Goal: Task Accomplishment & Management: Use online tool/utility

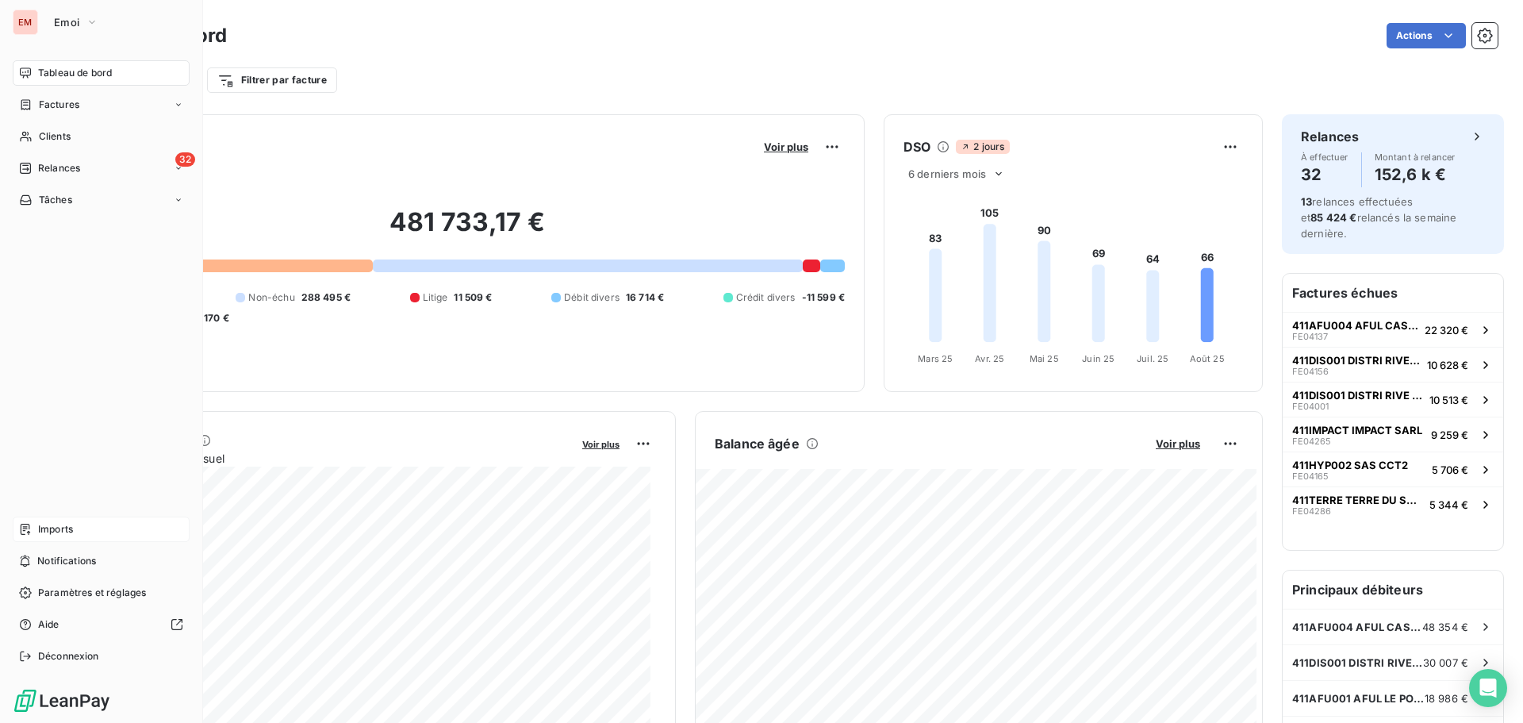
click at [60, 536] on span "Imports" at bounding box center [55, 529] width 35 height 14
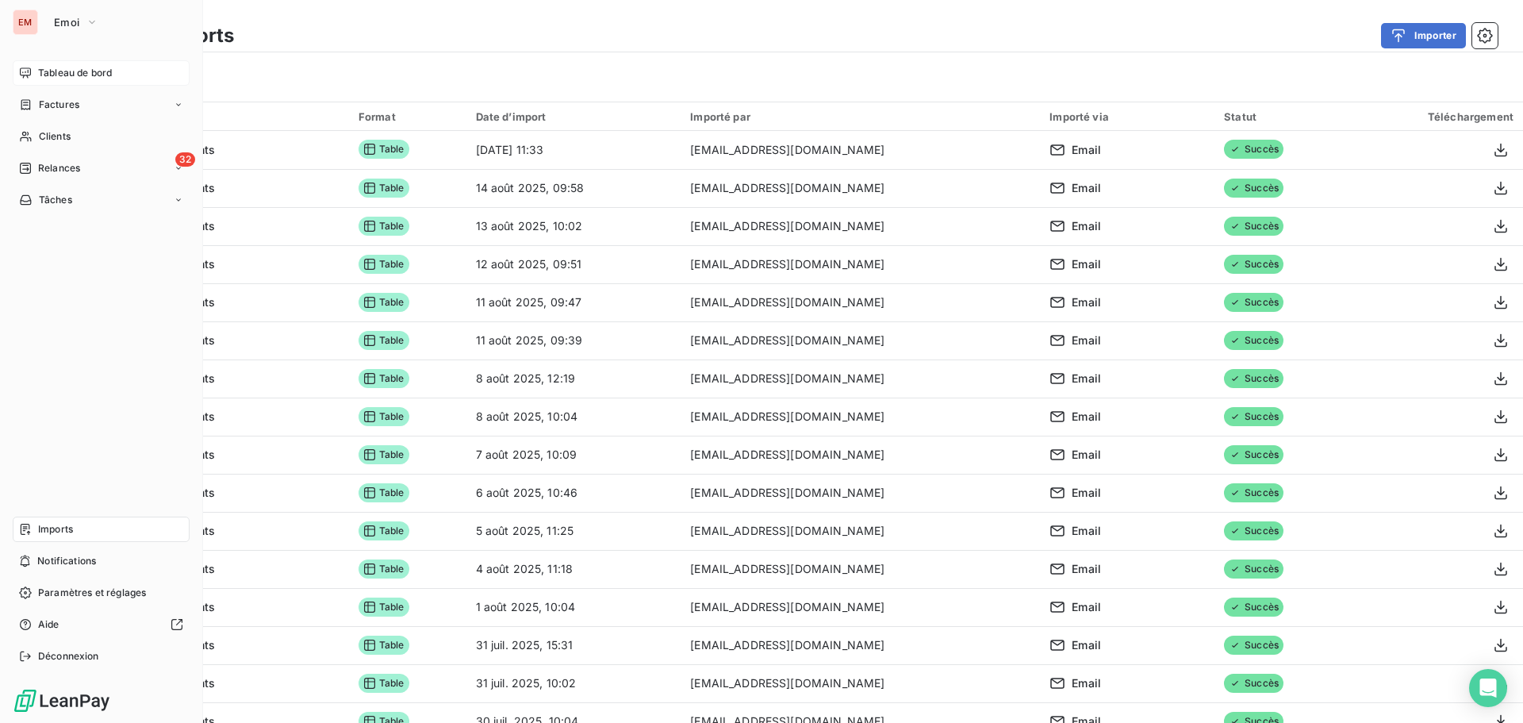
click at [23, 75] on icon at bounding box center [25, 72] width 11 height 10
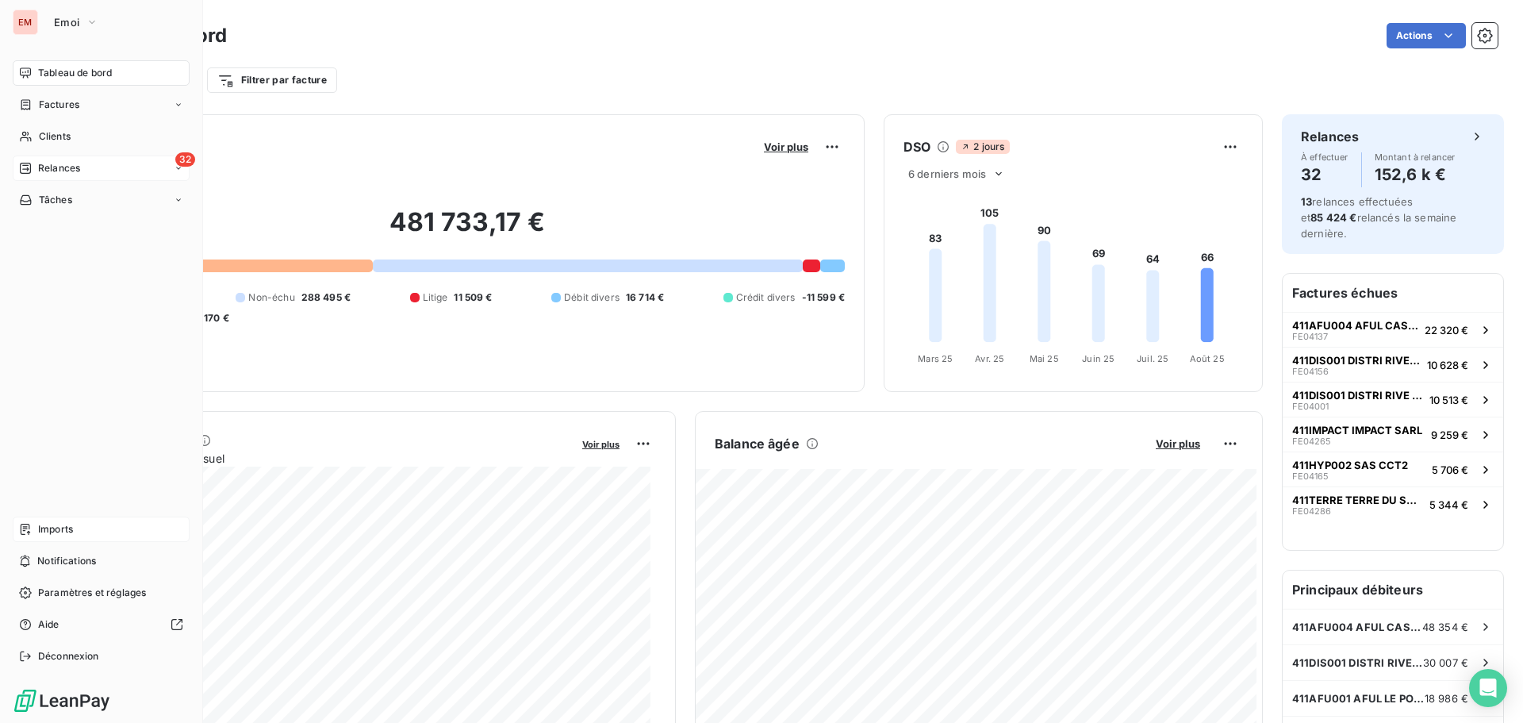
click at [42, 167] on span "Relances" at bounding box center [59, 168] width 42 height 14
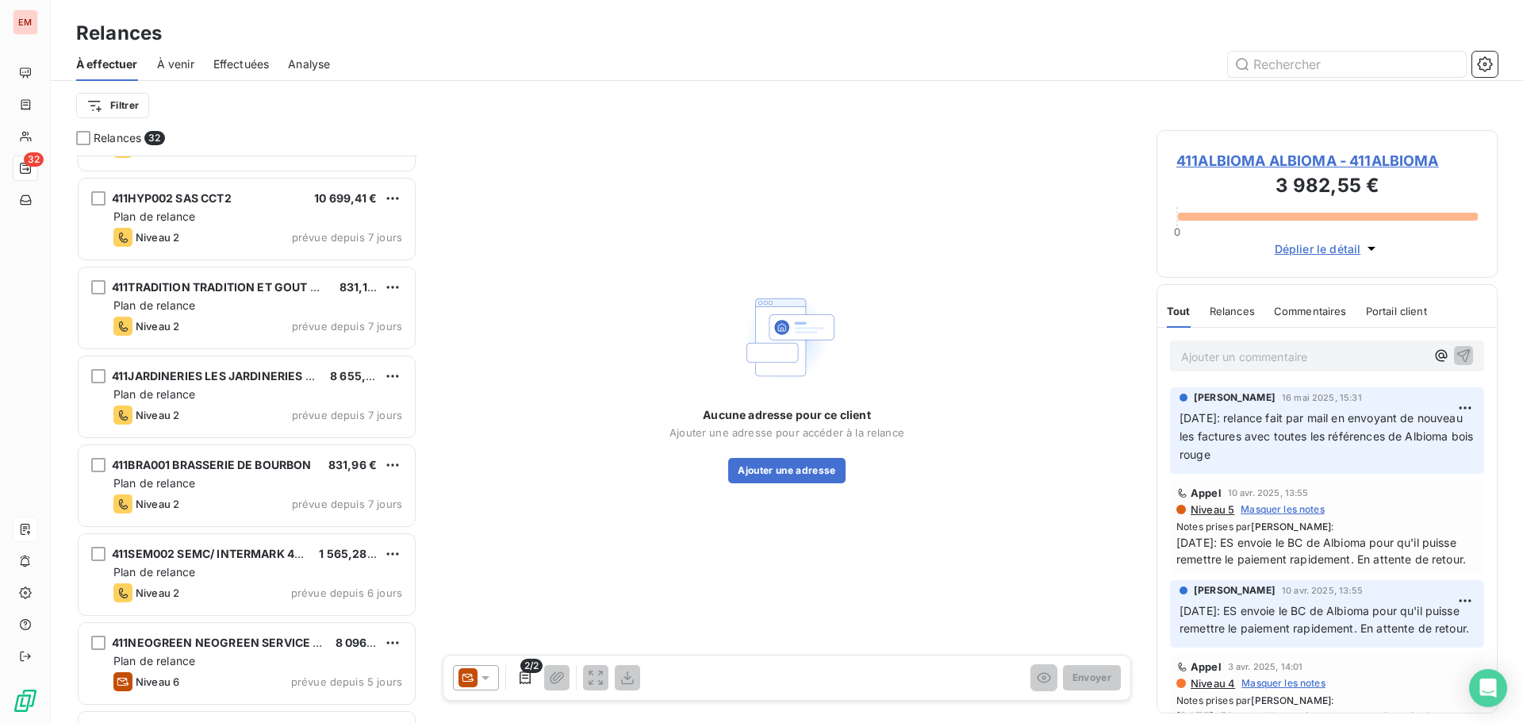
scroll to position [2277, 0]
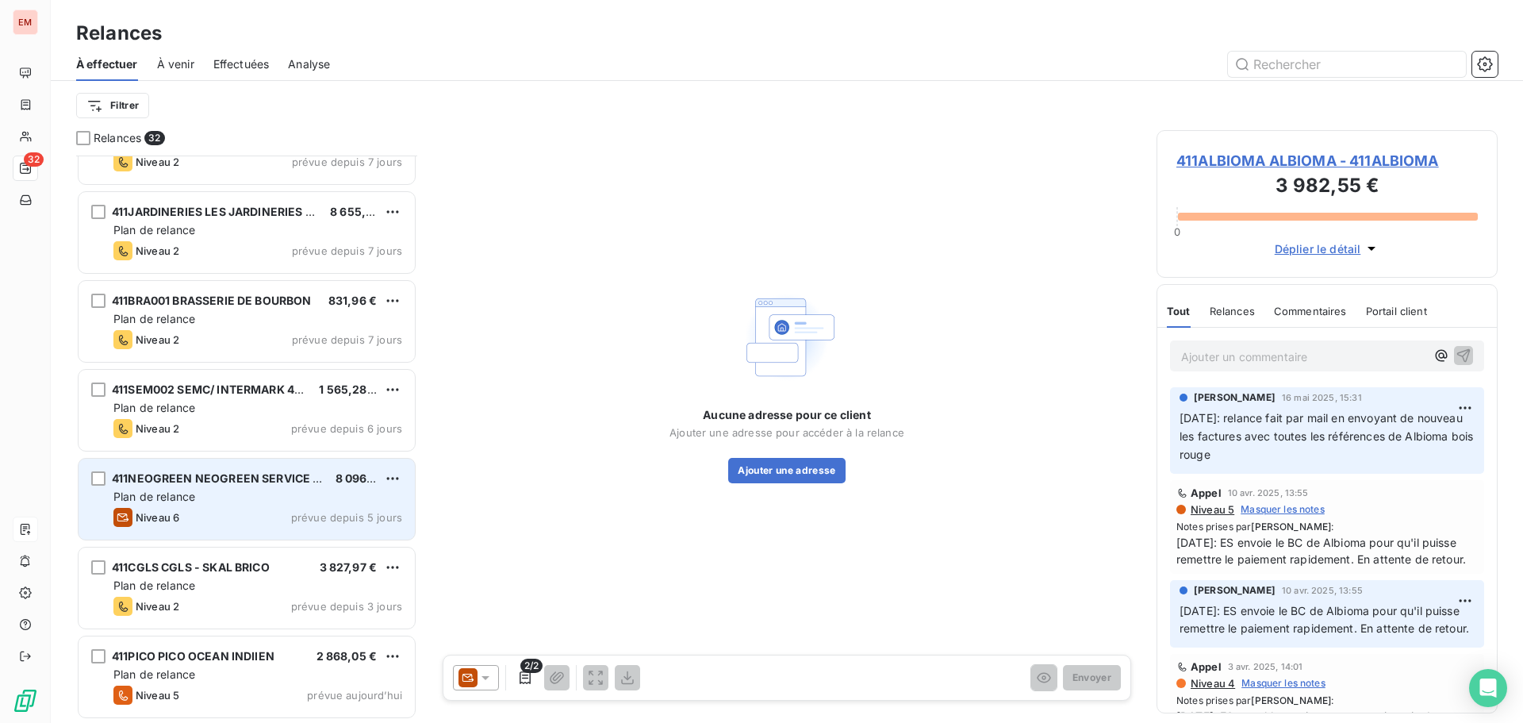
click at [230, 497] on div "Plan de relance" at bounding box center [257, 497] width 289 height 16
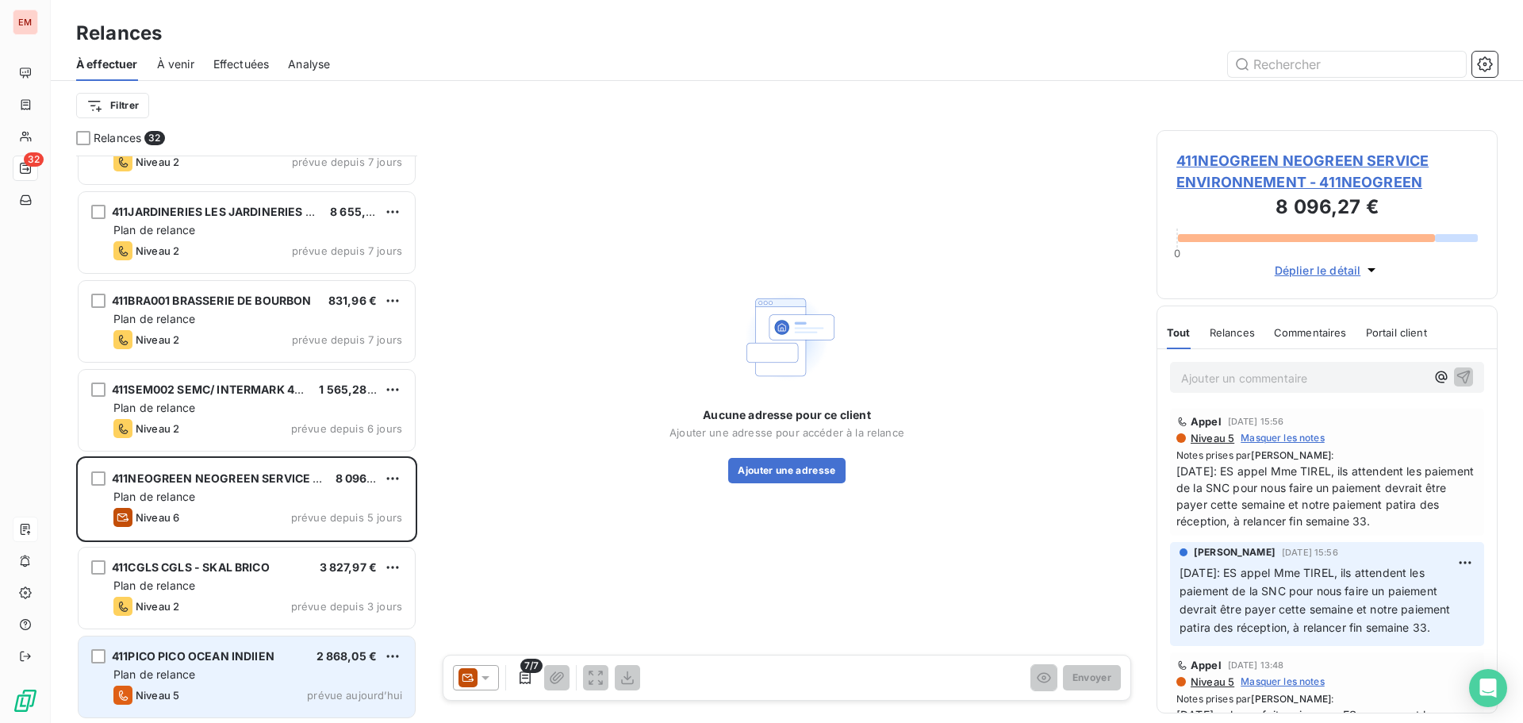
click at [262, 683] on div "411PICO PICO OCEAN INDIIEN 2 868,05 € Plan de relance Niveau 5 prévue aujourd’h…" at bounding box center [247, 676] width 336 height 81
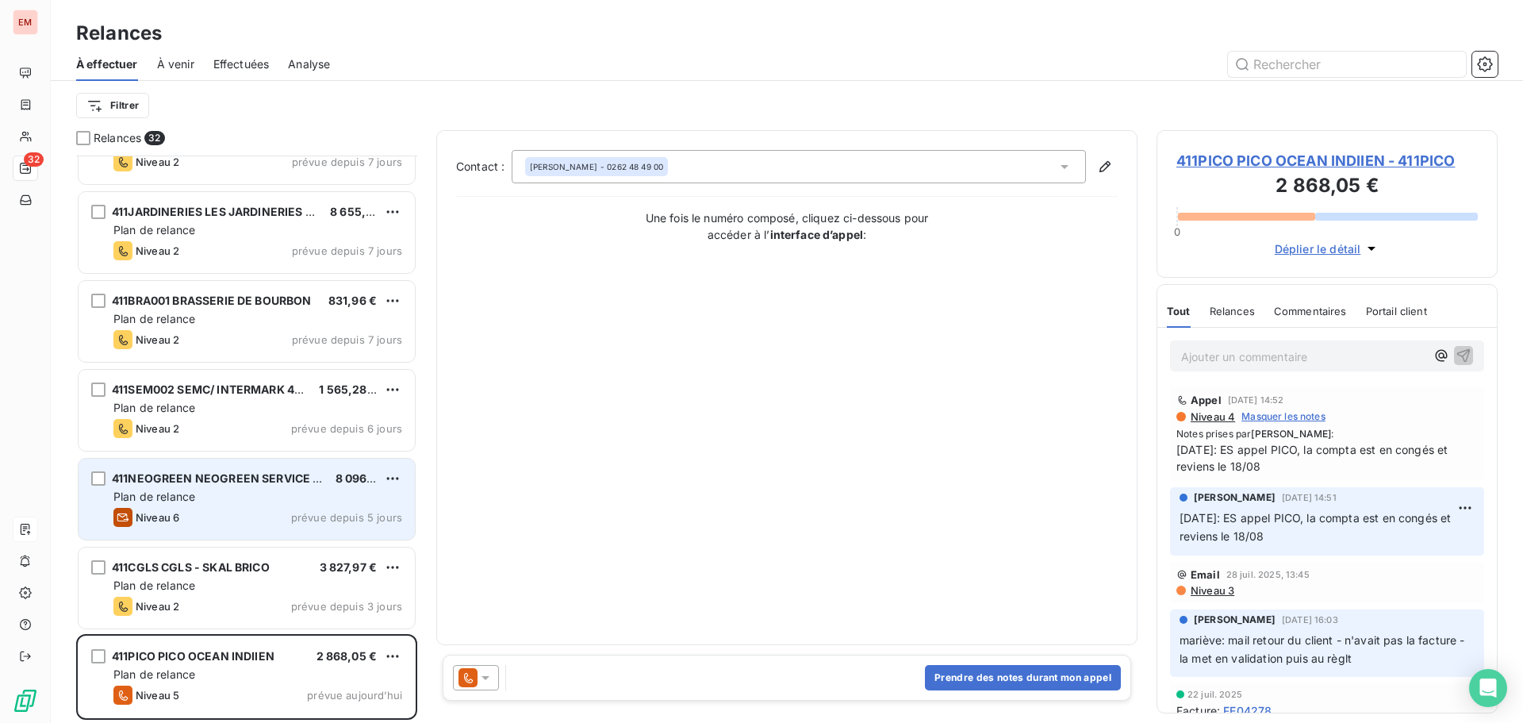
click at [170, 489] on div "Plan de relance" at bounding box center [257, 497] width 289 height 16
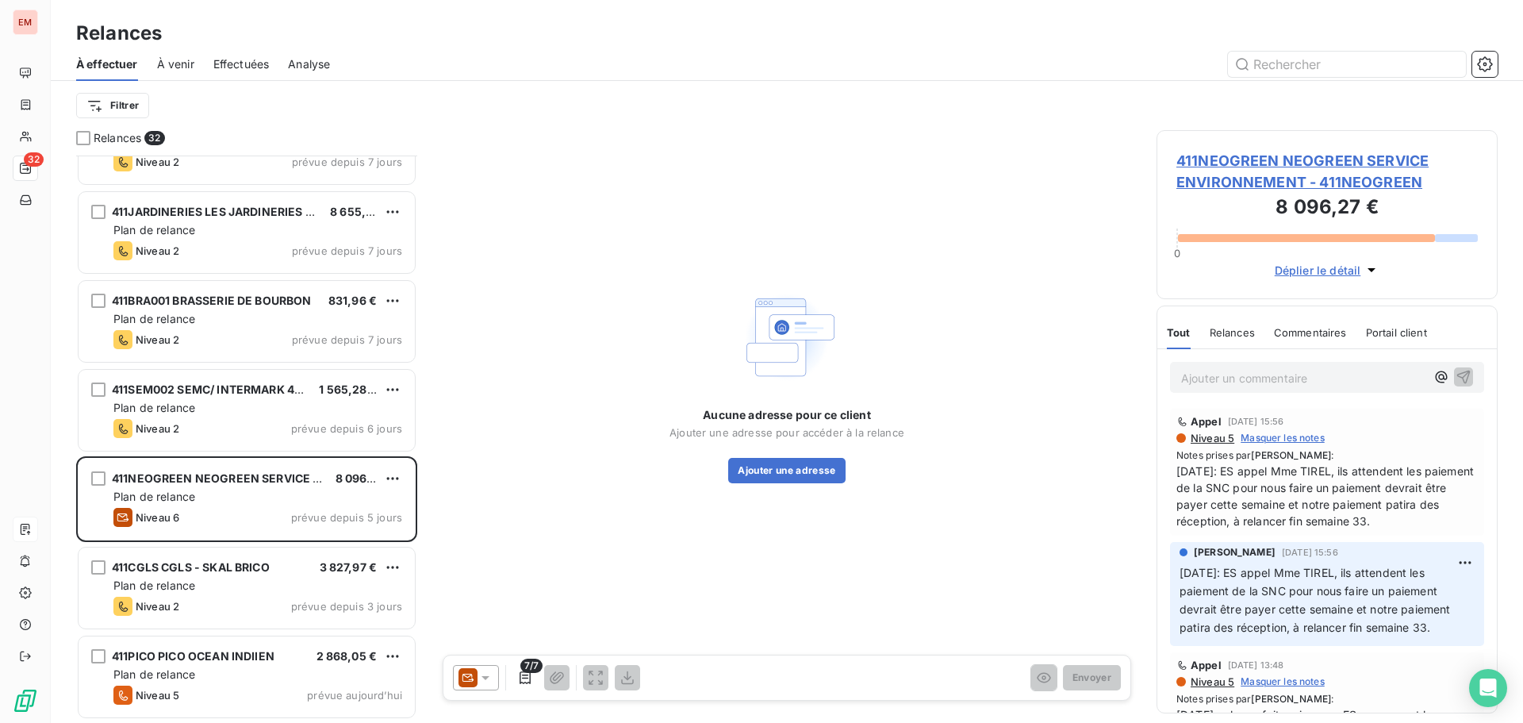
click at [487, 682] on icon at bounding box center [486, 678] width 16 height 16
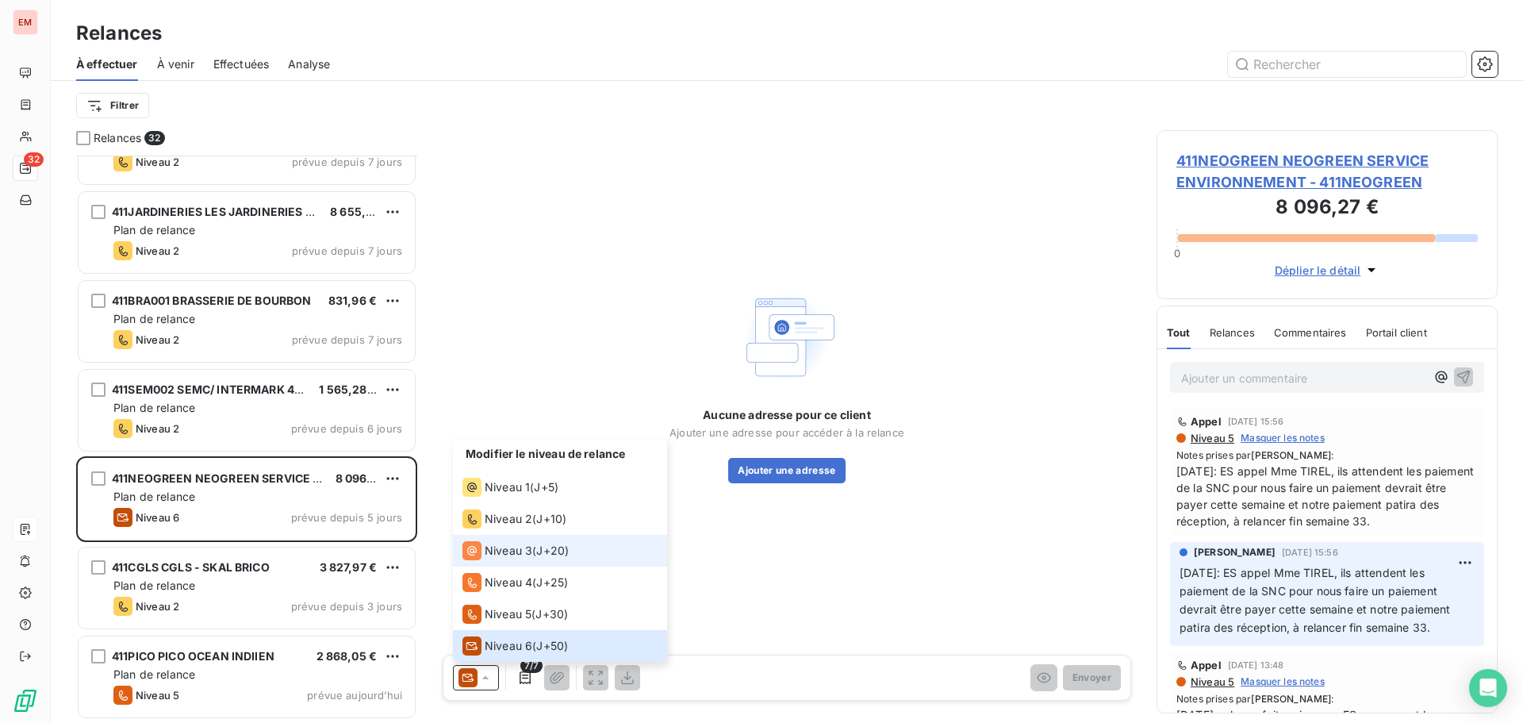
click at [516, 557] on span "Niveau 3" at bounding box center [509, 551] width 48 height 16
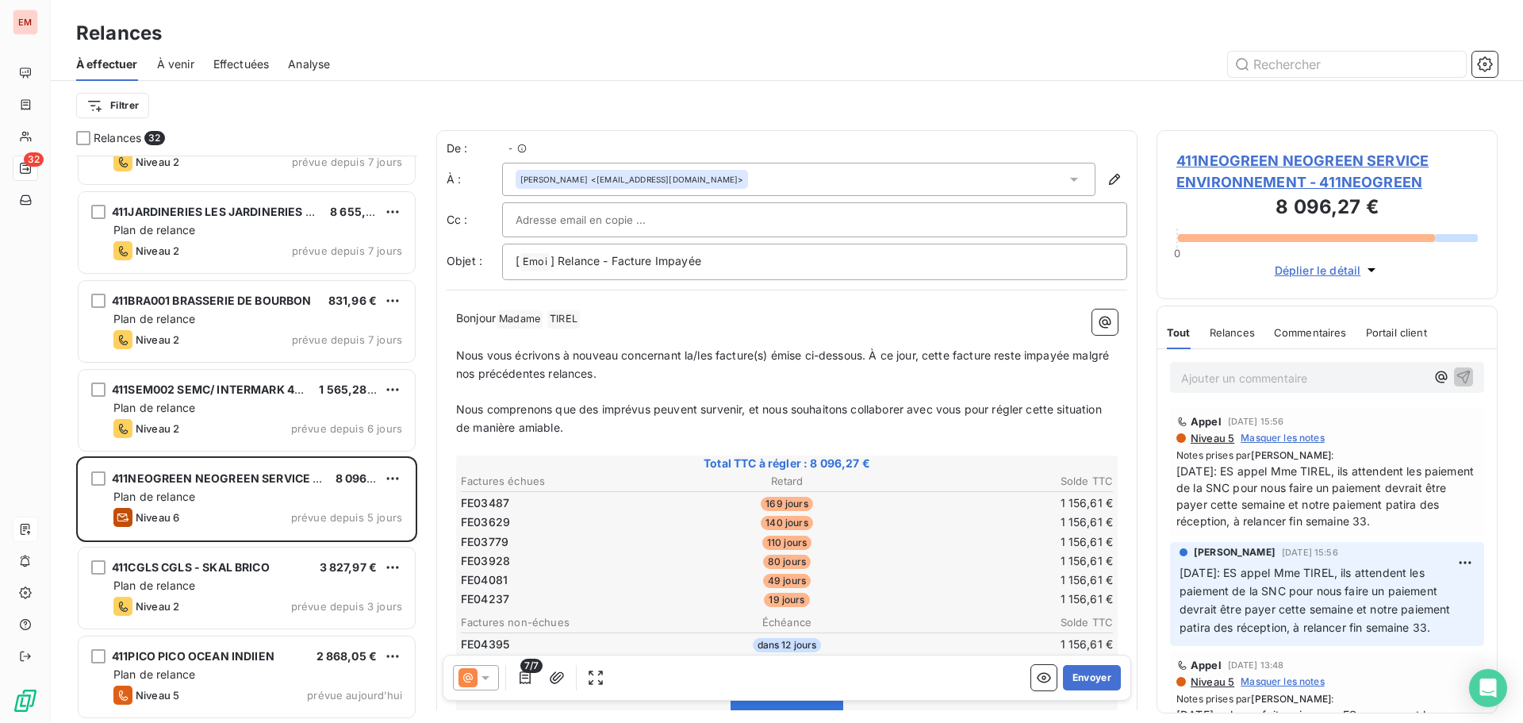
scroll to position [555, 329]
click at [477, 680] on icon at bounding box center [468, 677] width 19 height 19
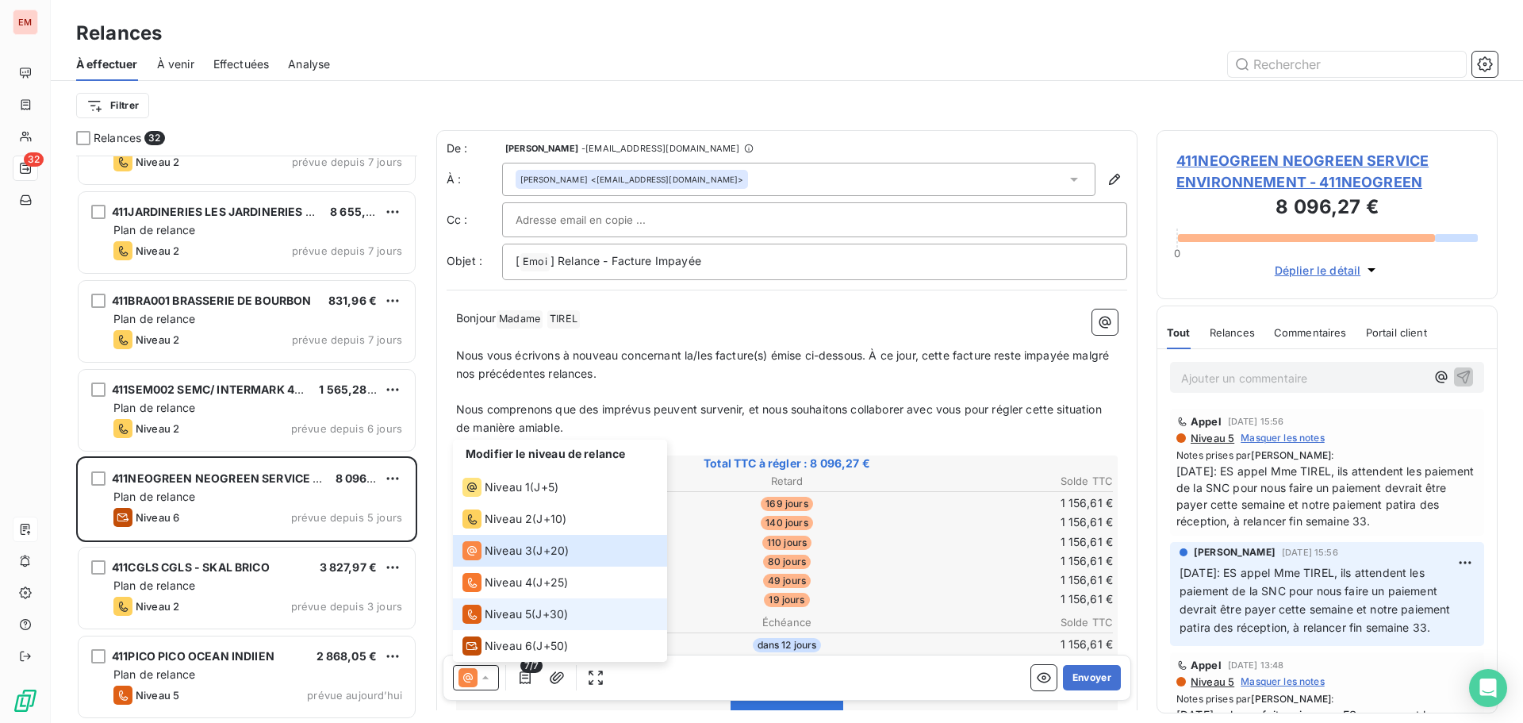
click at [486, 622] on div "Niveau 5" at bounding box center [497, 614] width 69 height 19
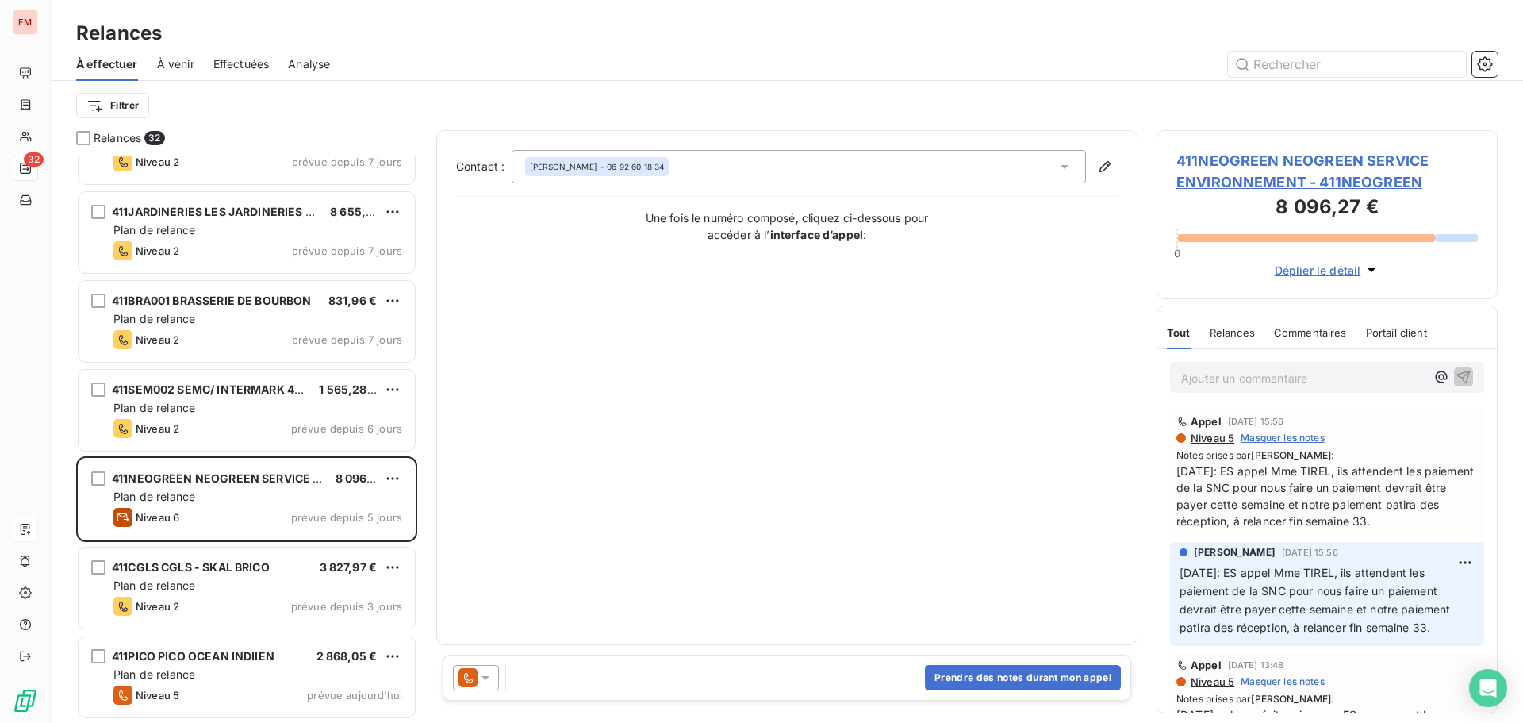
click at [1203, 382] on p "Ajouter un commentaire ﻿" at bounding box center [1303, 378] width 244 height 20
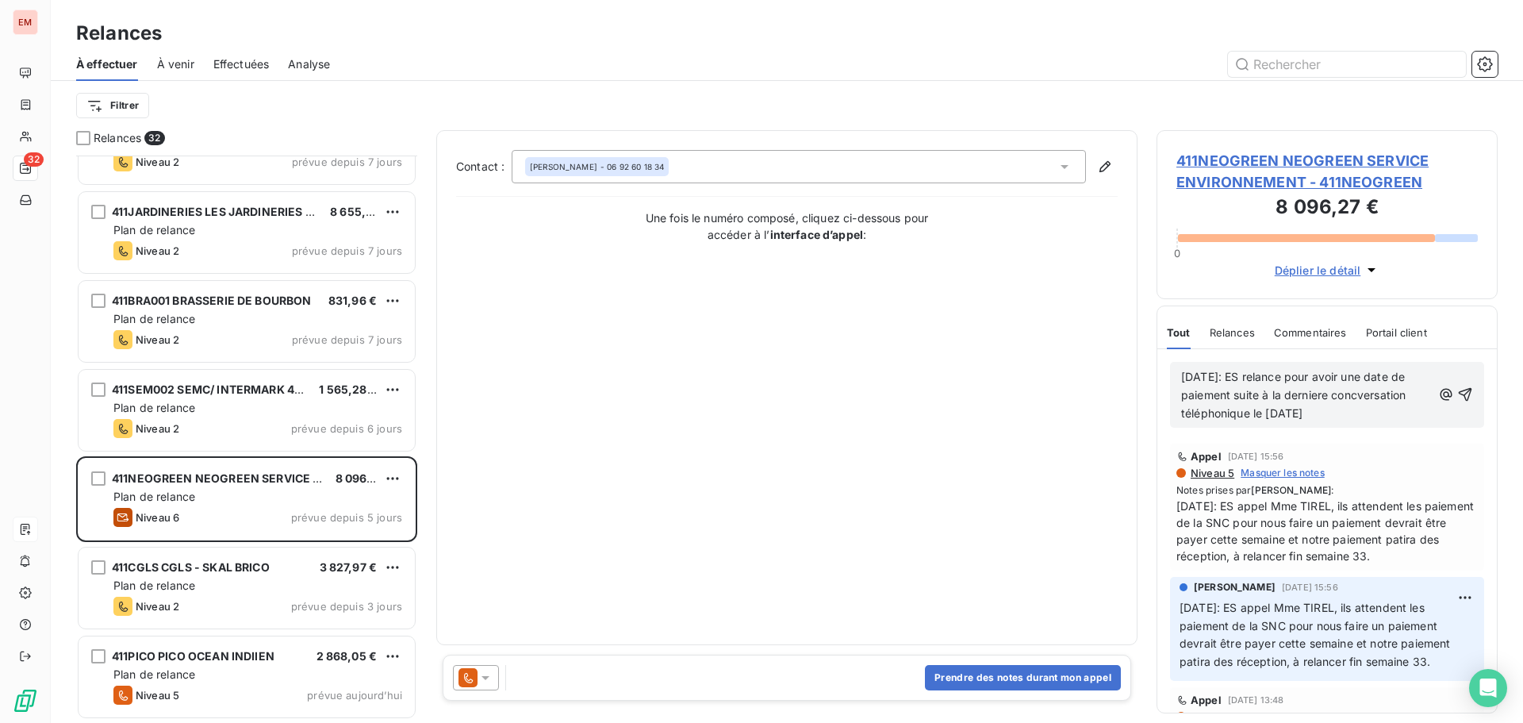
click at [1434, 414] on div "18/08/2025: ES relance pour avoir une date de paiement suite à la derniere conc…" at bounding box center [1327, 395] width 292 height 56
drag, startPoint x: 1326, startPoint y: 429, endPoint x: 1316, endPoint y: 421, distance: 12.9
click at [1325, 430] on div "18/08/2025: ES relance pour avoir une date de paiement suite à la derniere conc…" at bounding box center [1328, 394] width 340 height 91
drag, startPoint x: 1297, startPoint y: 394, endPoint x: 1296, endPoint y: 403, distance: 9.6
click at [1296, 394] on span "18/08/2025: ES relance pour avoir une date de paiement suite à la derniere conc…" at bounding box center [1295, 395] width 228 height 50
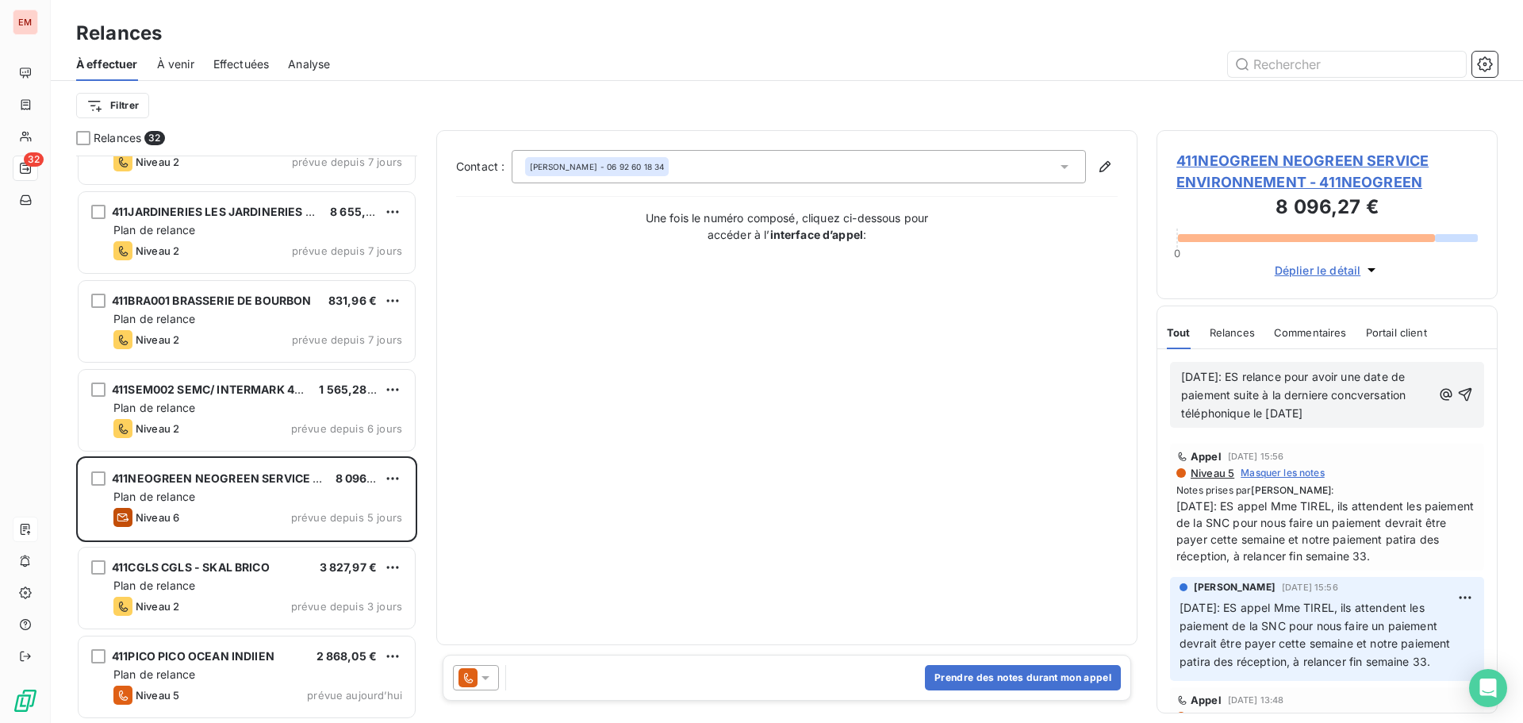
click at [1249, 367] on div "18/08/2025: ES relance pour avoir une date de paiement suite à la derniere conc…" at bounding box center [1306, 395] width 251 height 56
click at [1430, 422] on div "18/08/2025: ES relance pour avoir une date de paiement suite à la derniere conc…" at bounding box center [1327, 395] width 292 height 56
click at [1414, 415] on p "18/08/2025: ES relance pour avoir une date de paiement suite à la derniere conc…" at bounding box center [1306, 395] width 251 height 55
drag, startPoint x: 1200, startPoint y: 409, endPoint x: 1197, endPoint y: 421, distance: 12.3
click at [1197, 421] on p "18/08/2025: ES relance pour avoir une date de paiement suite à la dernière conc…" at bounding box center [1306, 395] width 251 height 55
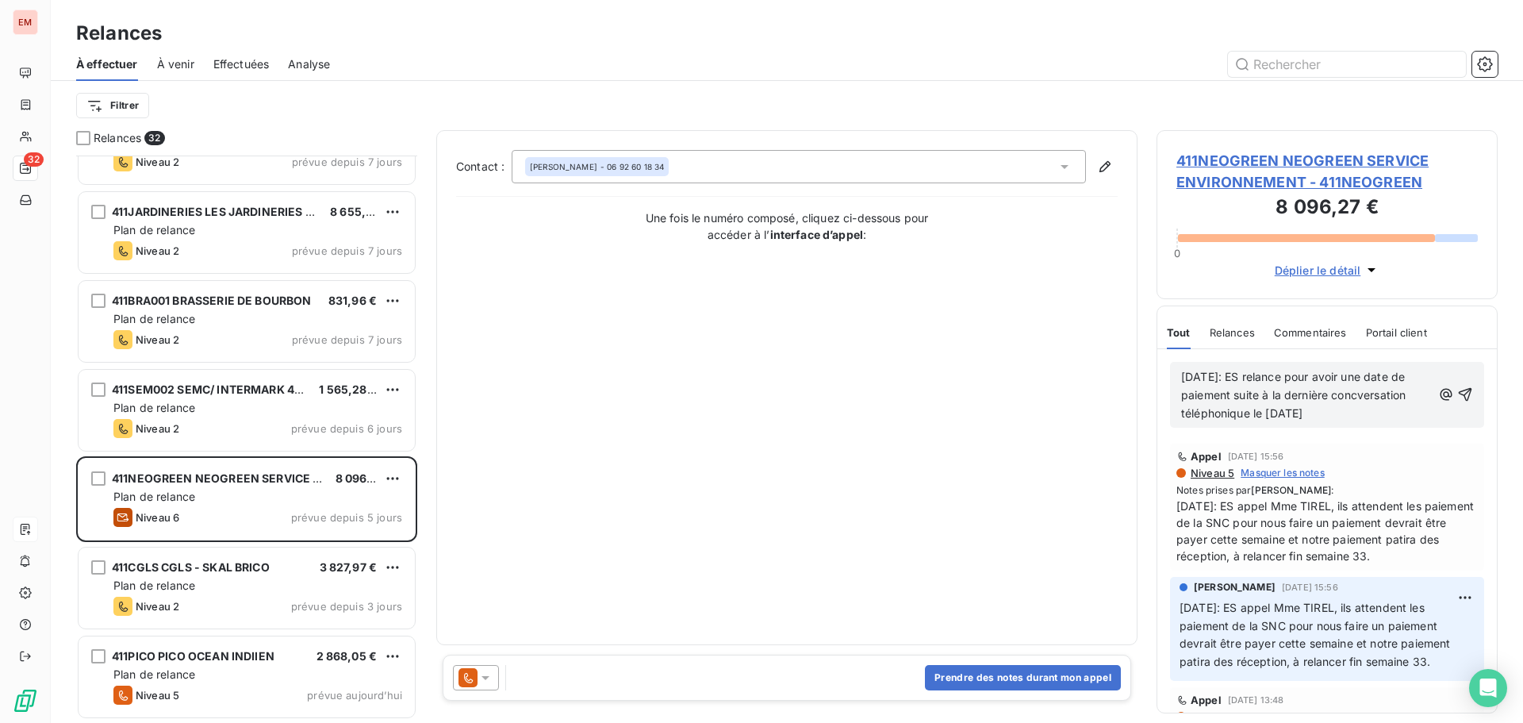
click at [1250, 409] on span "18/08/2025: ES relance pour avoir une date de paiement suite à la dernière conc…" at bounding box center [1295, 395] width 228 height 50
click at [1259, 415] on span "18/08/2025: ES relance pour avoir une date de paiement suite à la dernière conc…" at bounding box center [1295, 395] width 228 height 50
drag, startPoint x: 1347, startPoint y: 402, endPoint x: 1420, endPoint y: 410, distance: 73.4
click at [1352, 402] on p "18/08/2025: ES relance pour avoir une date de paiement suite à la dernière conv…" at bounding box center [1306, 395] width 251 height 55
drag, startPoint x: 1342, startPoint y: 425, endPoint x: 1342, endPoint y: 417, distance: 8.0
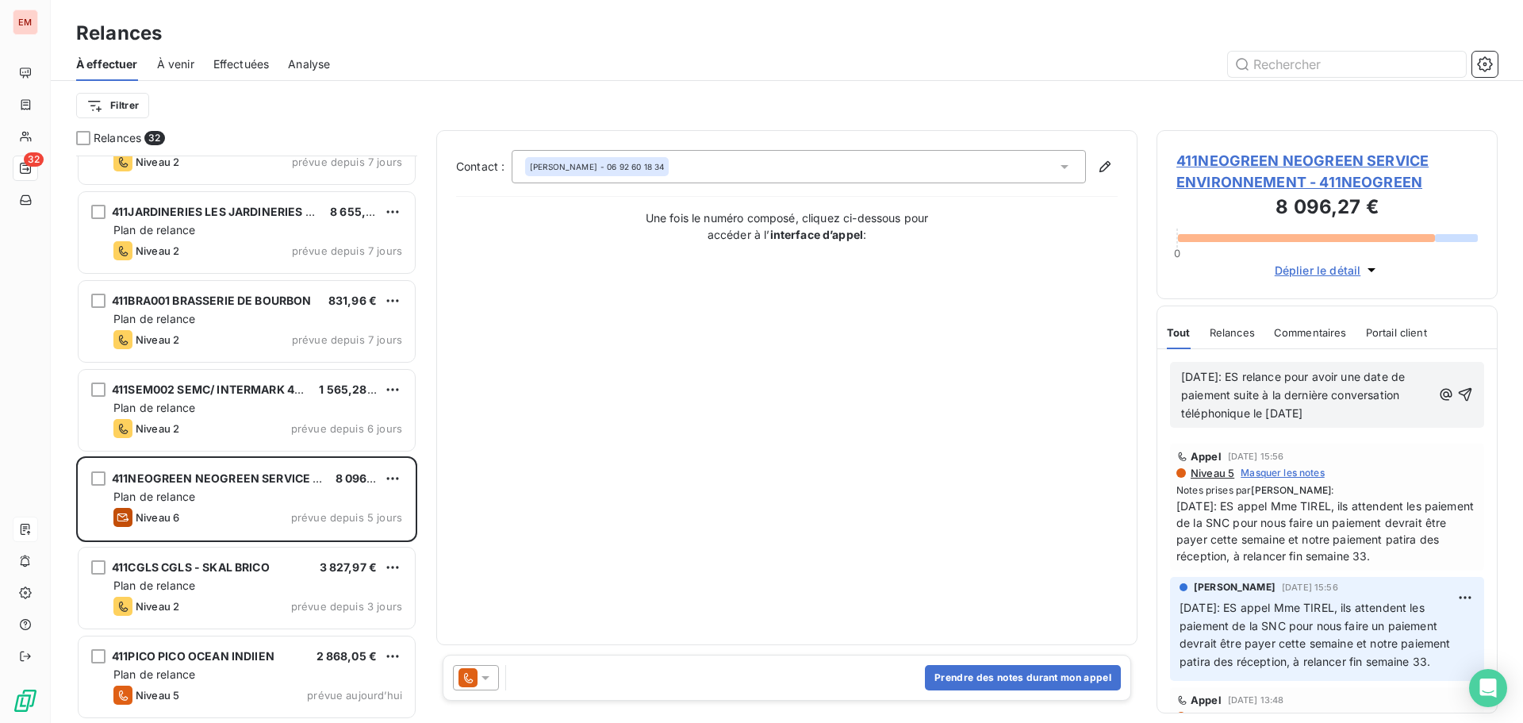
click at [1342, 425] on div "18/08/2025: ES relance pour avoir une date de paiement suite à la dernière conv…" at bounding box center [1327, 395] width 314 height 66
drag, startPoint x: 1343, startPoint y: 414, endPoint x: 1166, endPoint y: 364, distance: 183.9
click at [1166, 364] on div "18/08/2025: ES relance pour avoir une date de paiement suite à la dernière conv…" at bounding box center [1328, 394] width 340 height 91
copy span "18/08/2025: ES relance pour avoir une date de paiement suite à la dernière conv…"
click at [1458, 394] on icon "button" at bounding box center [1466, 394] width 16 height 16
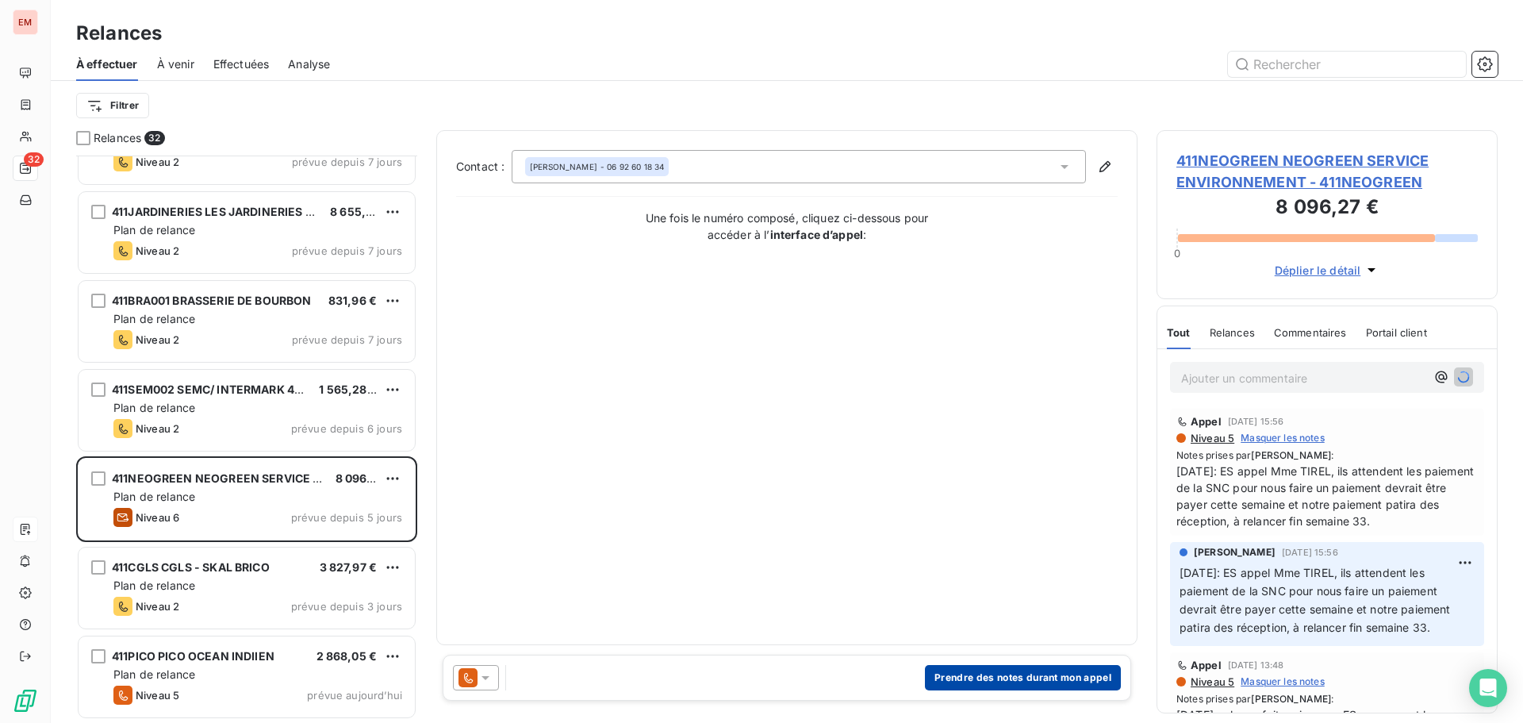
click at [993, 669] on button "Prendre des notes durant mon appel" at bounding box center [1023, 677] width 196 height 25
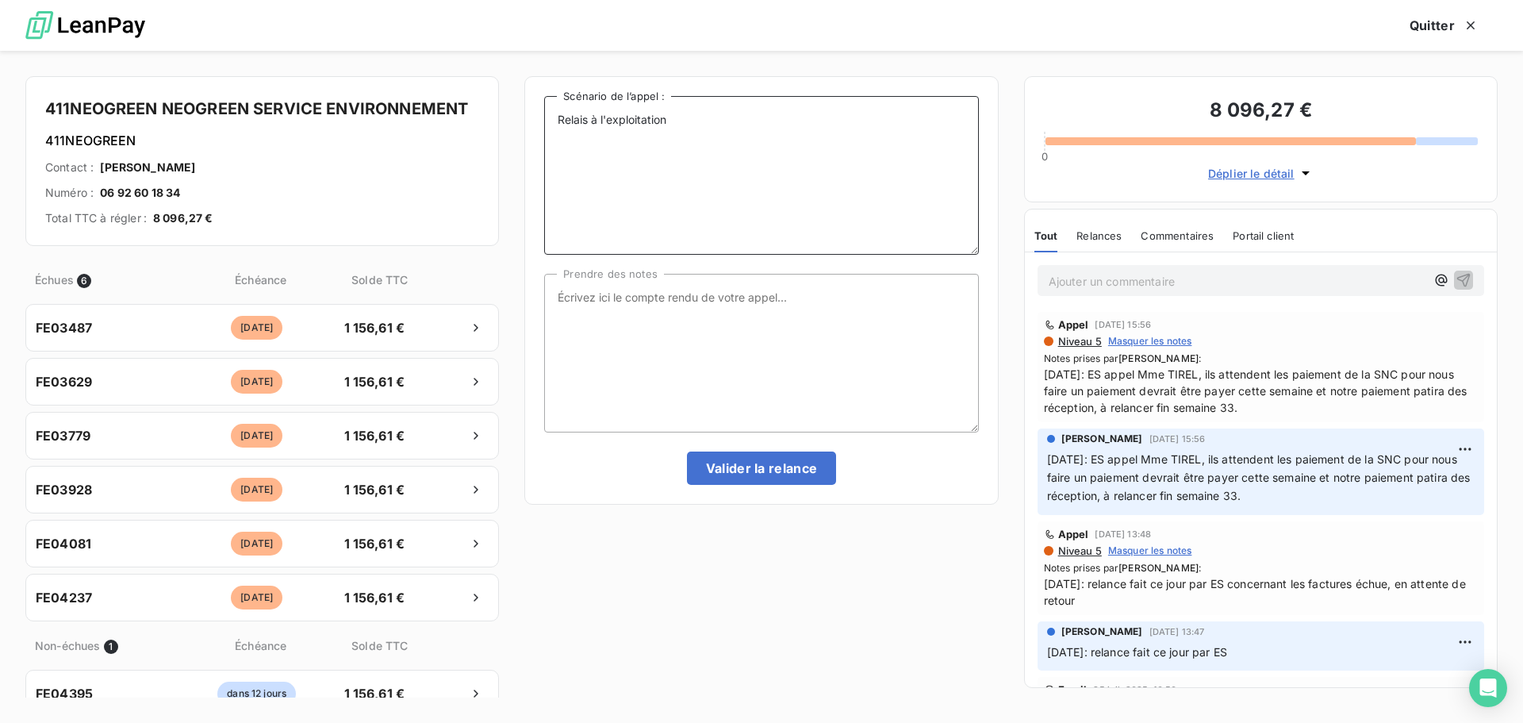
click at [709, 140] on textarea "Relais à l'exploitation" at bounding box center [761, 175] width 434 height 159
paste textarea "18/08/2025: ES relance pour avoir une date de paiement suite à la dernière conv…"
type textarea "Relais à l'exploitation 18/08/2025: ES relance pour avoir une date de paiement …"
click at [761, 313] on textarea "Prendre des notes" at bounding box center [761, 353] width 434 height 159
paste textarea "18/08/2025: ES relance pour avoir une date de paiement suite à la dernière conv…"
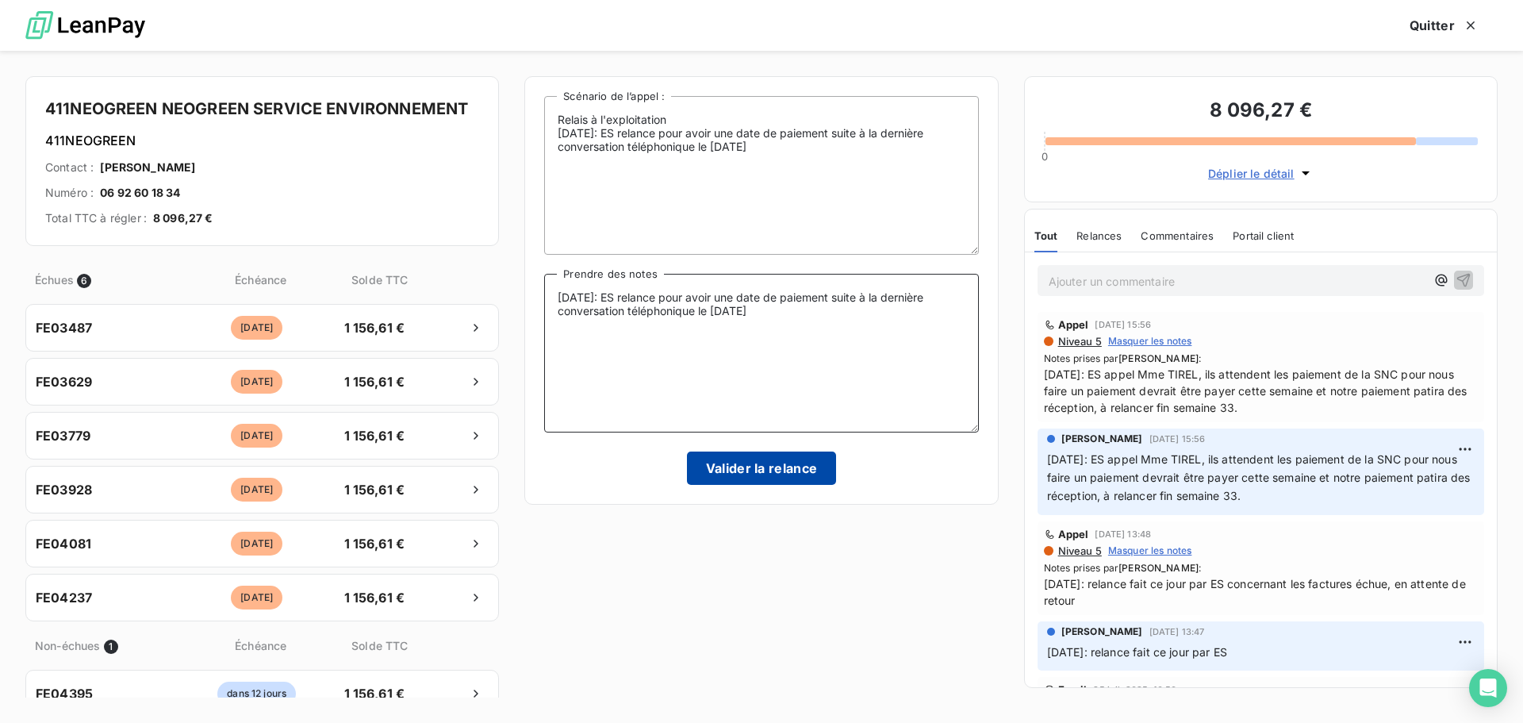
type textarea "18/08/2025: ES relance pour avoir une date de paiement suite à la dernière conv…"
click at [785, 472] on button "Valider la relance" at bounding box center [762, 467] width 150 height 33
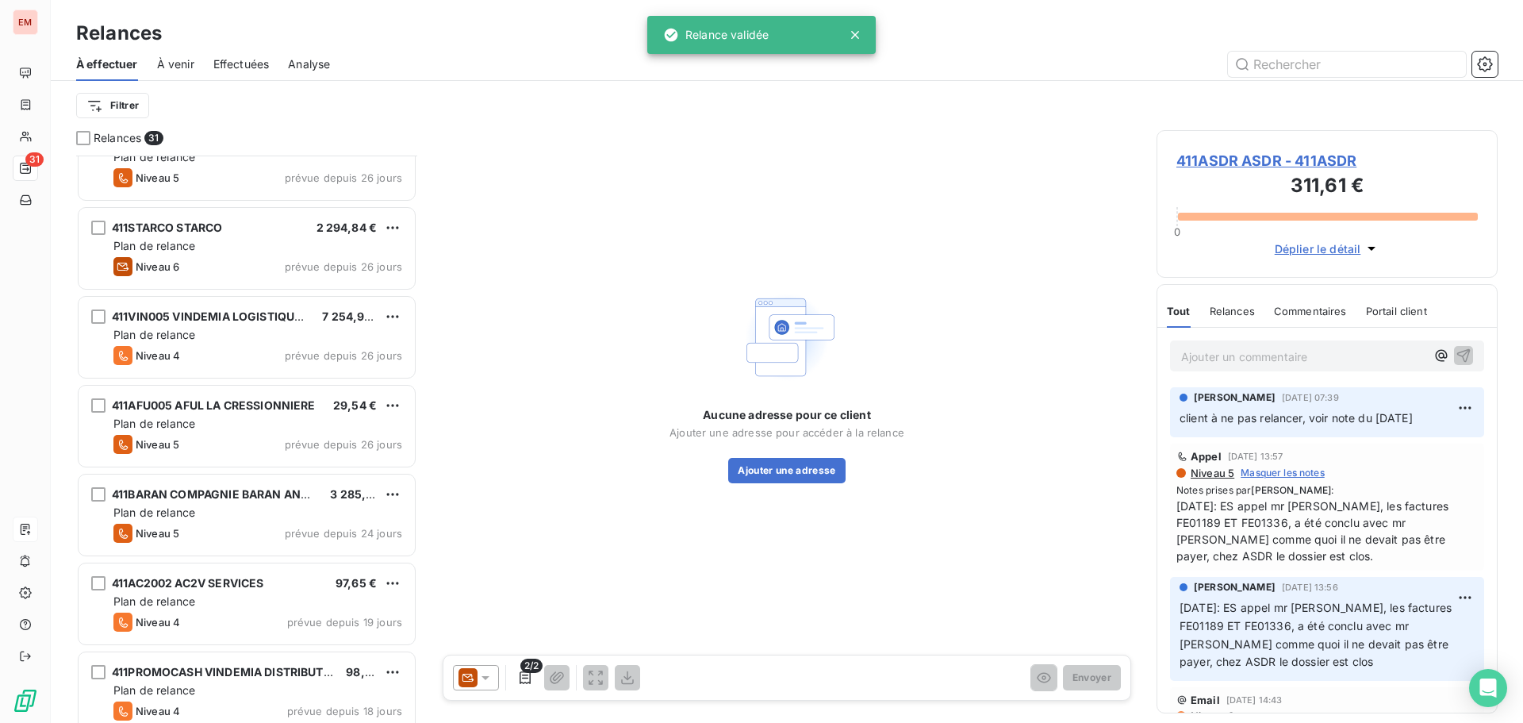
scroll to position [318, 0]
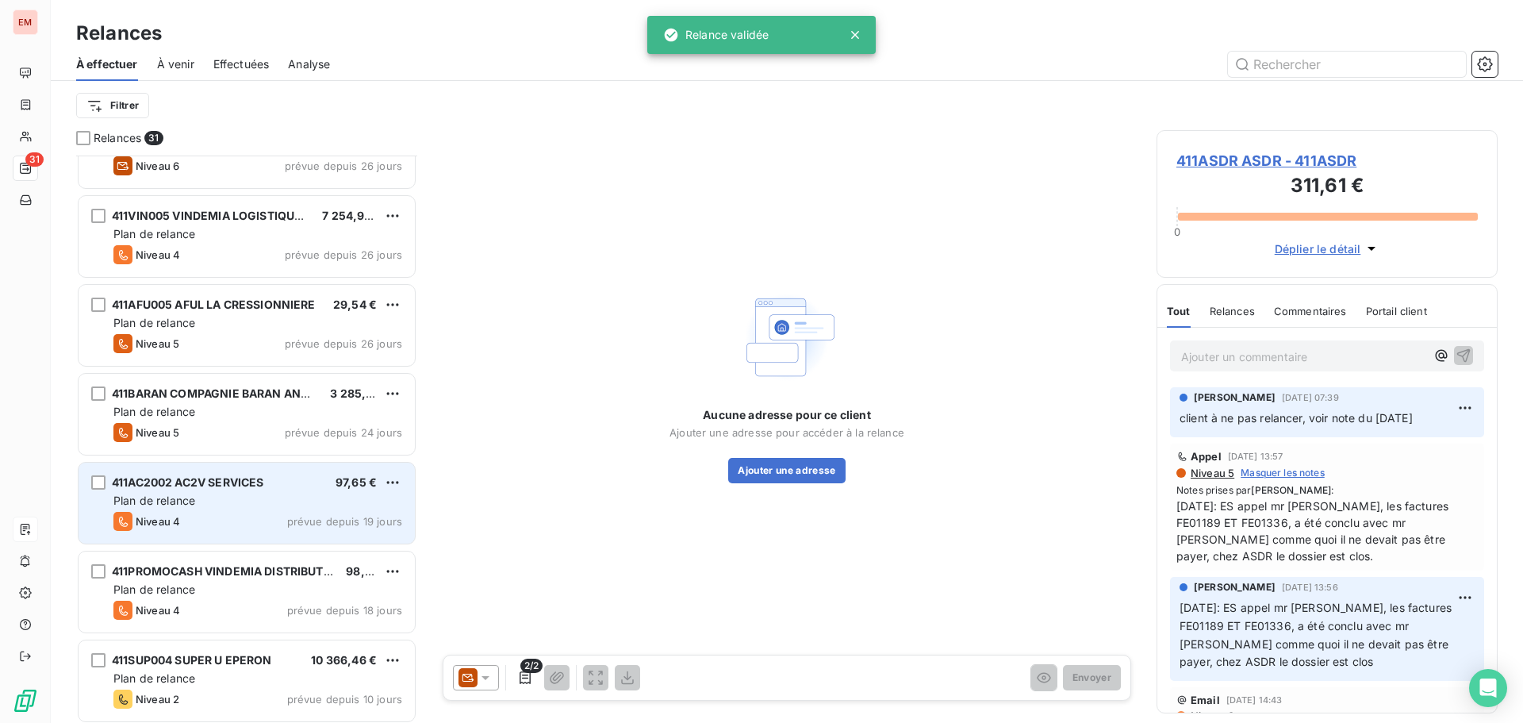
click at [232, 503] on div "Plan de relance" at bounding box center [257, 501] width 289 height 16
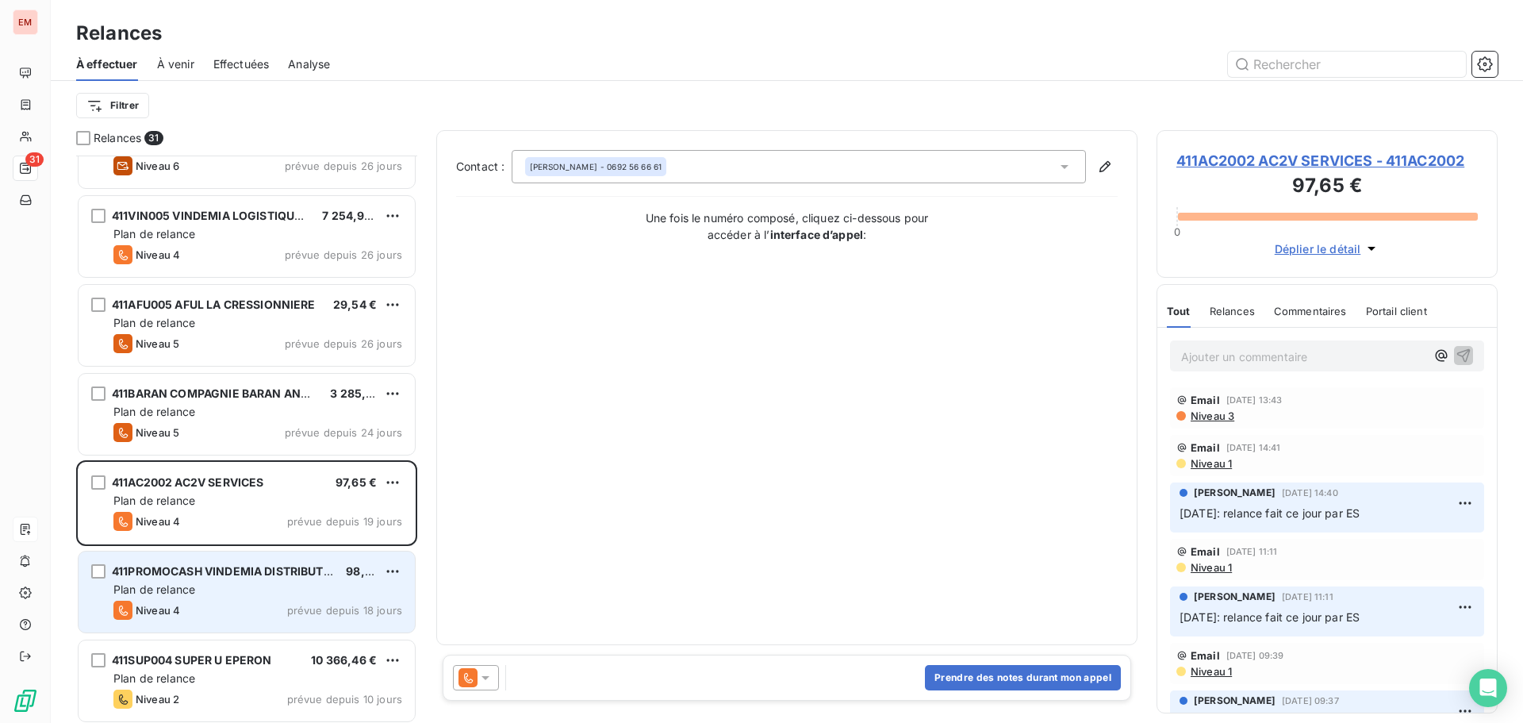
click at [189, 590] on span "Plan de relance" at bounding box center [154, 588] width 82 height 13
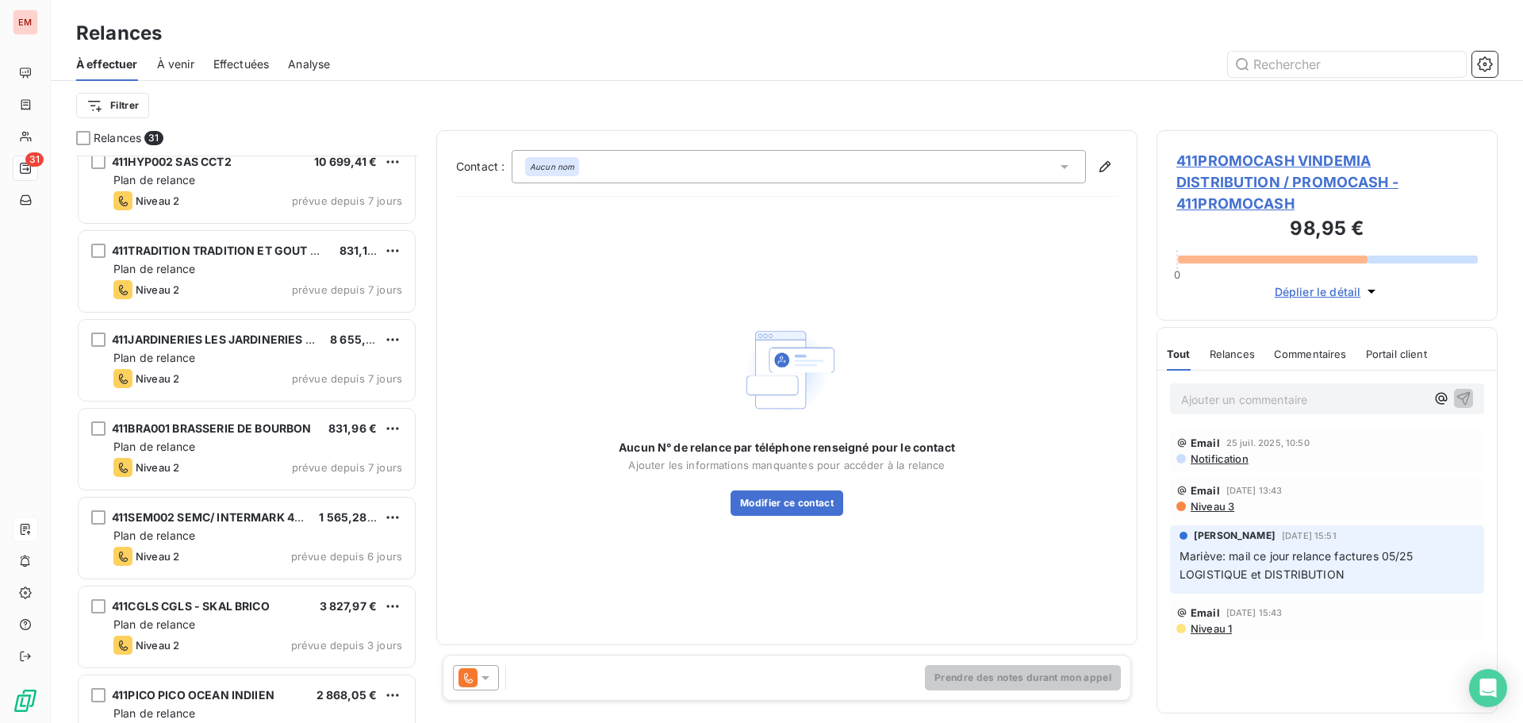
scroll to position [2188, 0]
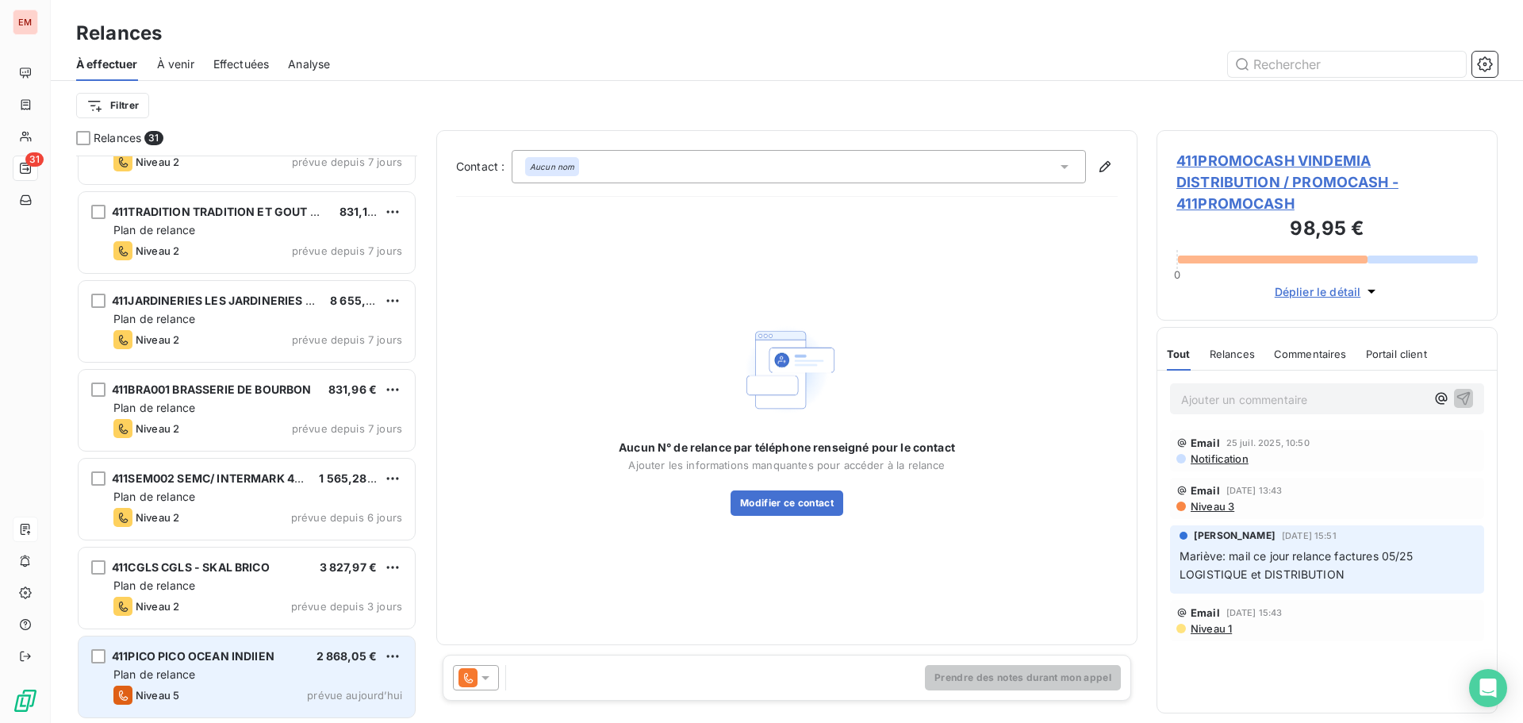
drag, startPoint x: 217, startPoint y: 664, endPoint x: 217, endPoint y: 655, distance: 8.7
click at [217, 662] on div "411PICO PICO OCEAN INDIIEN" at bounding box center [193, 656] width 163 height 16
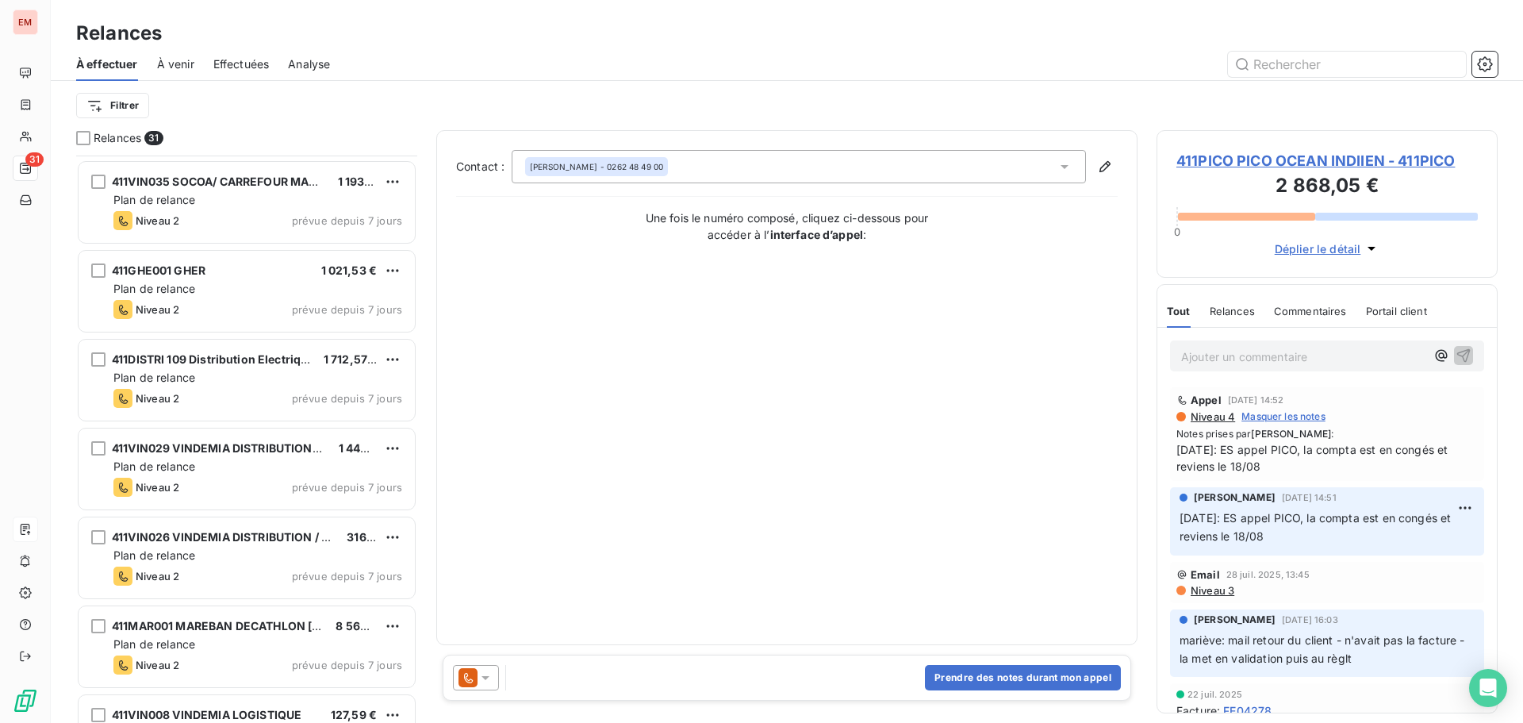
scroll to position [1157, 0]
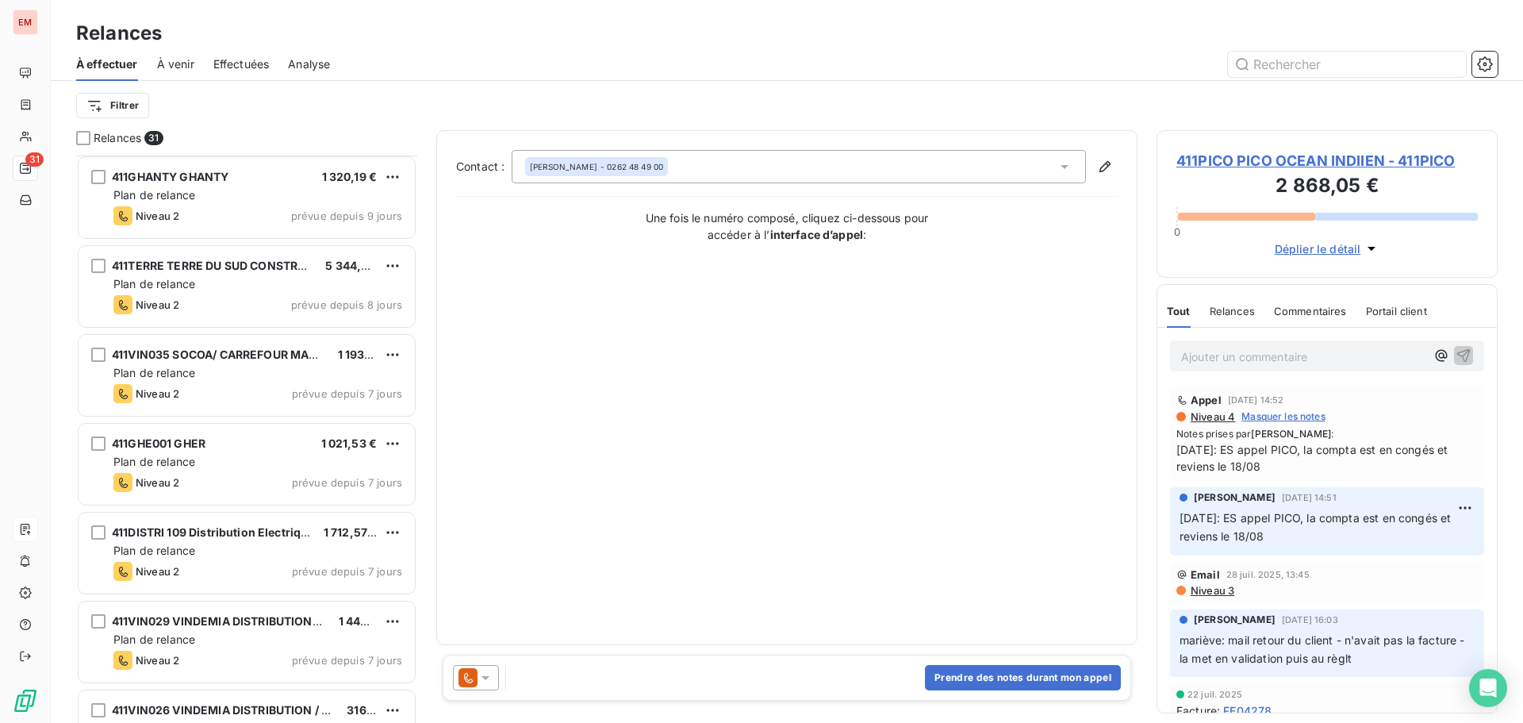
click at [176, 67] on span "À venir" at bounding box center [175, 64] width 37 height 16
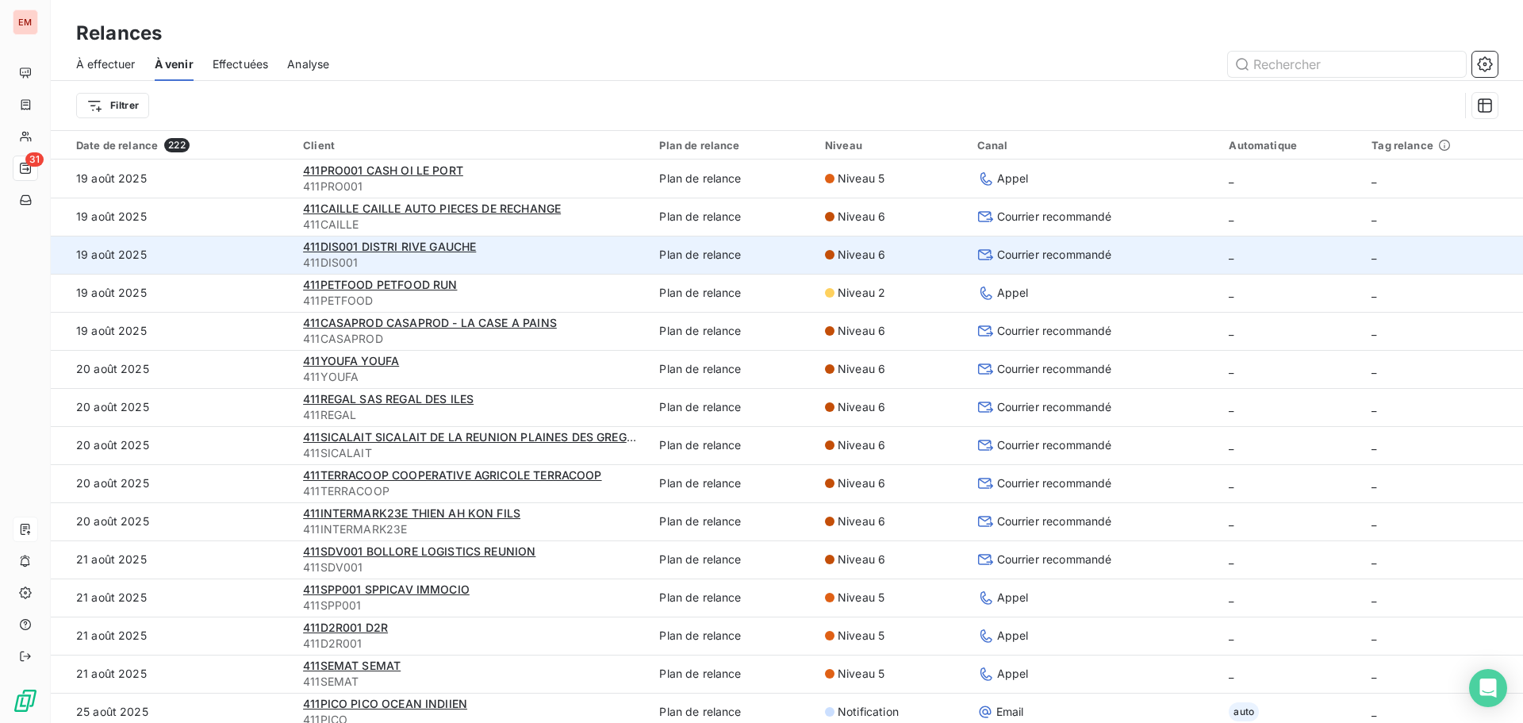
click at [413, 253] on div "411DIS001 DISTRI RIVE GAUCHE" at bounding box center [471, 247] width 337 height 16
click at [406, 243] on span "411DIS001 DISTRI RIVE GAUCHE" at bounding box center [389, 246] width 173 height 13
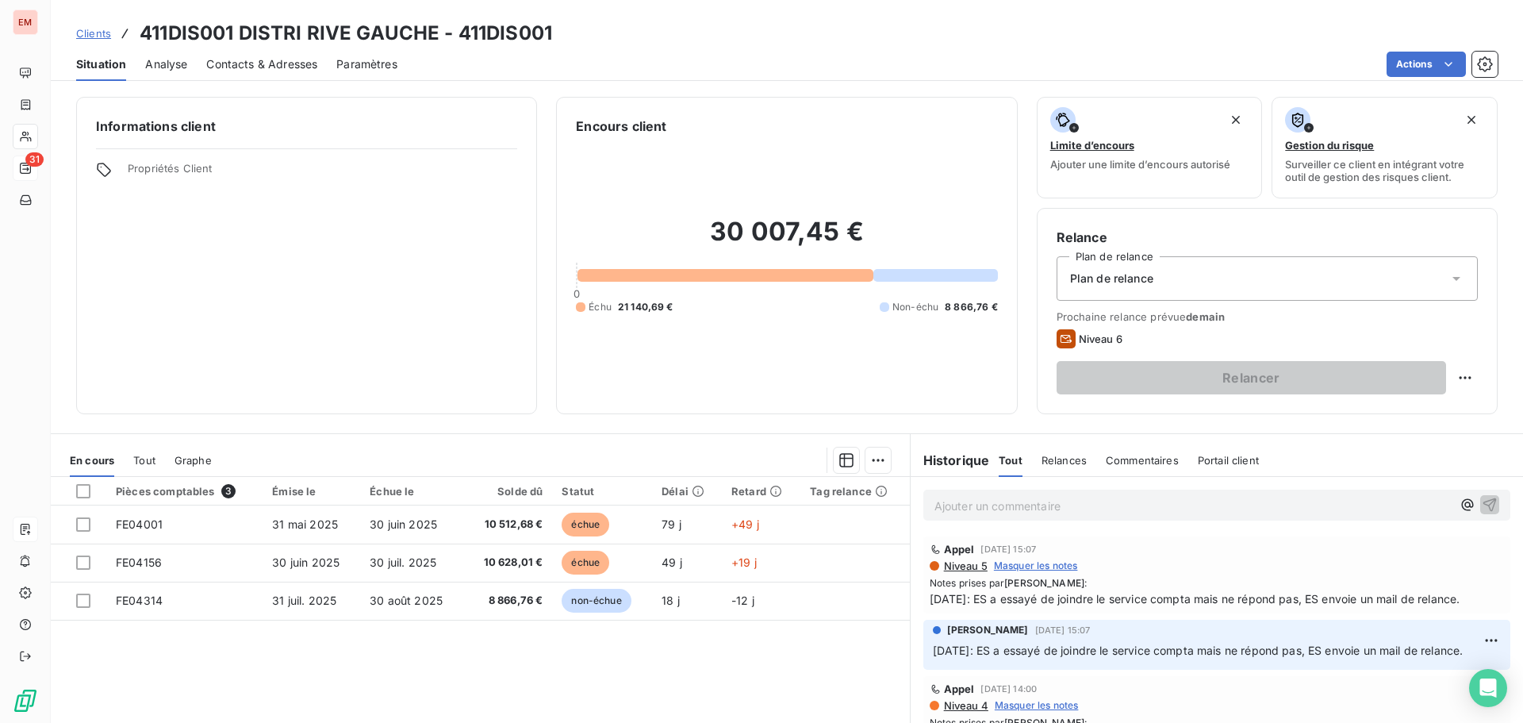
click at [282, 56] on span "Contacts & Adresses" at bounding box center [261, 64] width 111 height 16
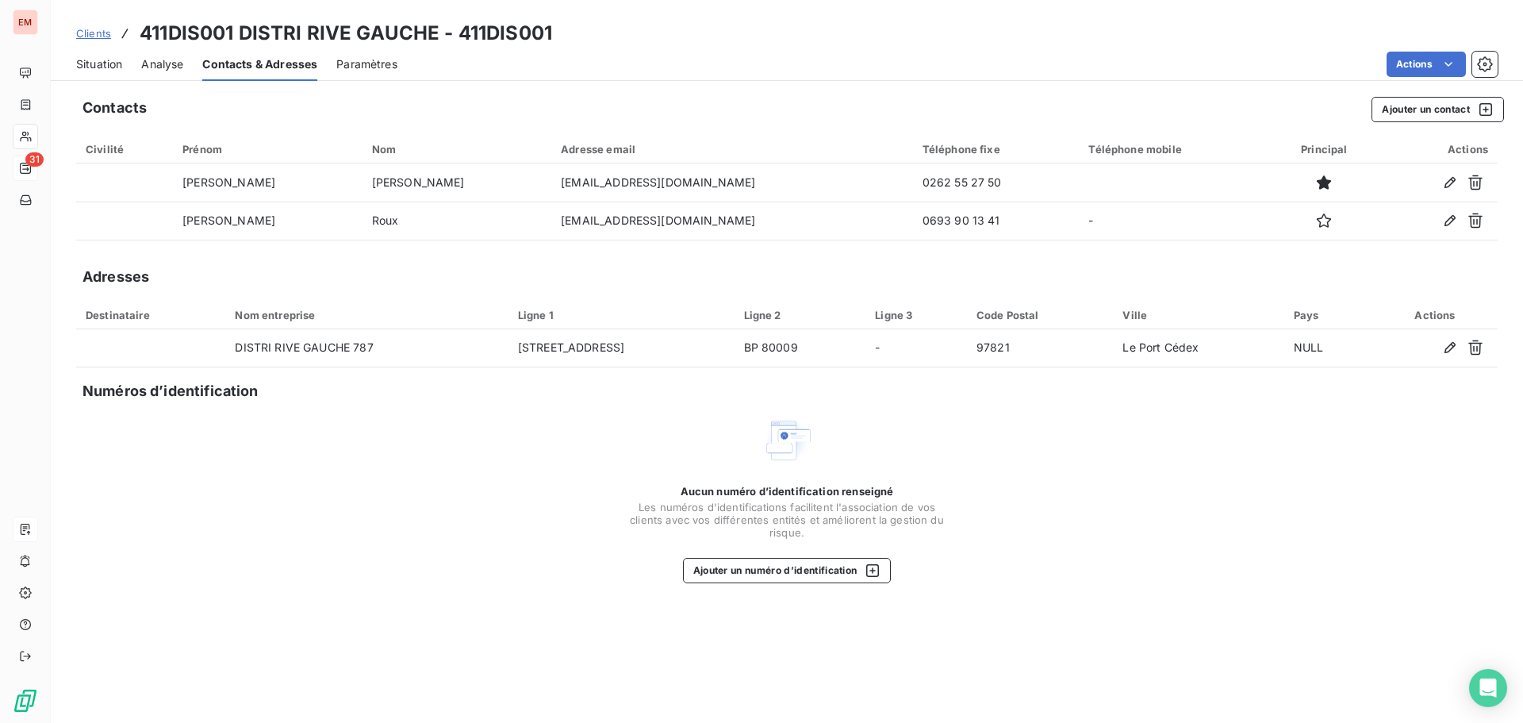
click at [79, 60] on span "Situation" at bounding box center [99, 64] width 46 height 16
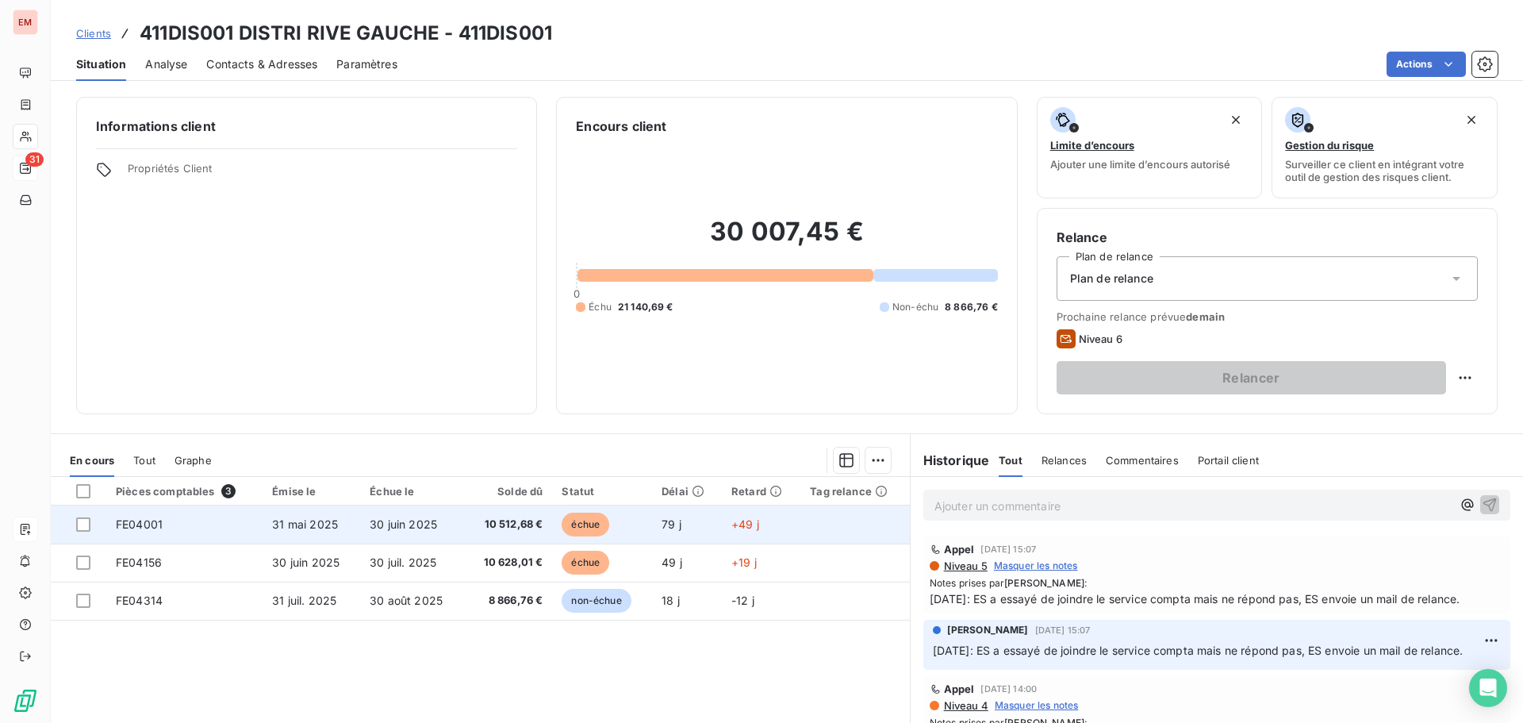
click at [147, 526] on span "FE04001" at bounding box center [139, 523] width 47 height 13
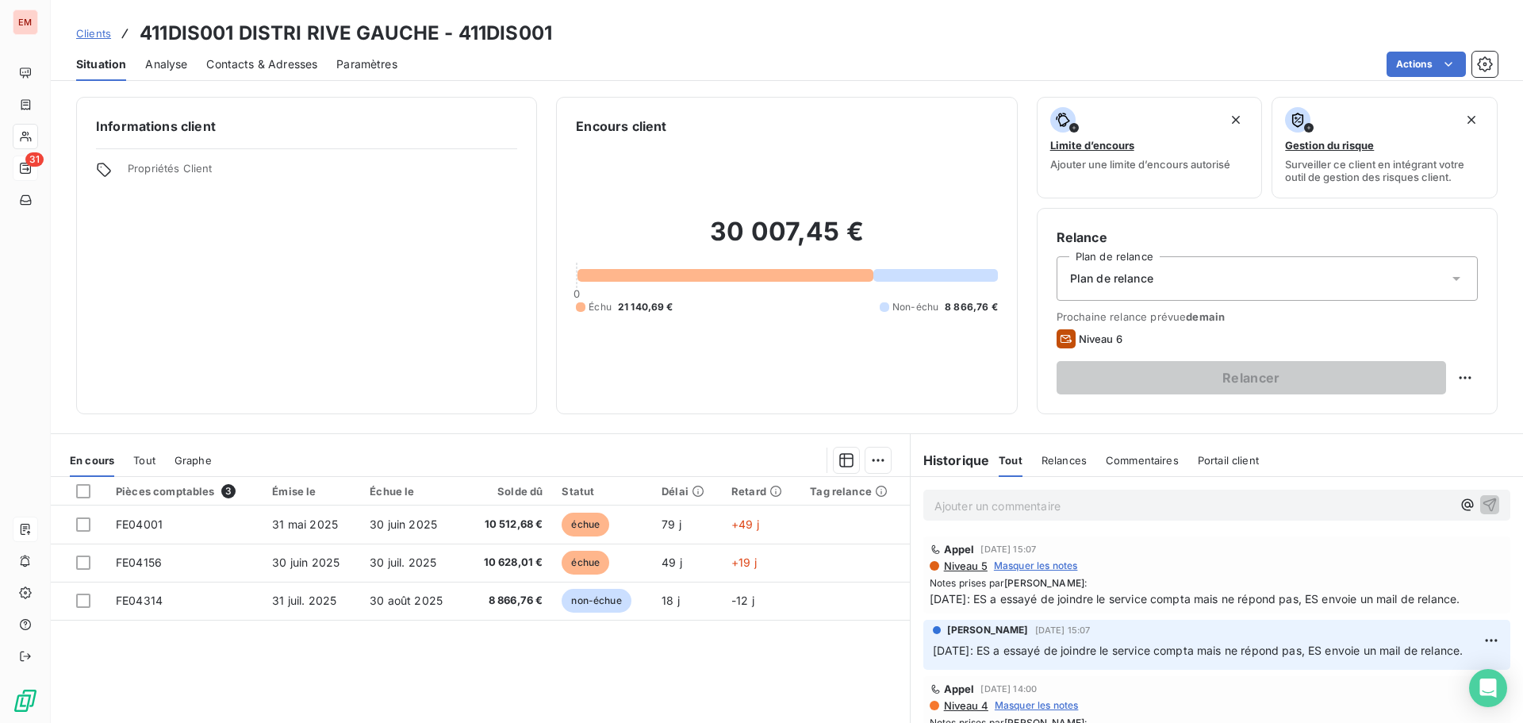
click at [232, 57] on span "Contacts & Adresses" at bounding box center [261, 64] width 111 height 16
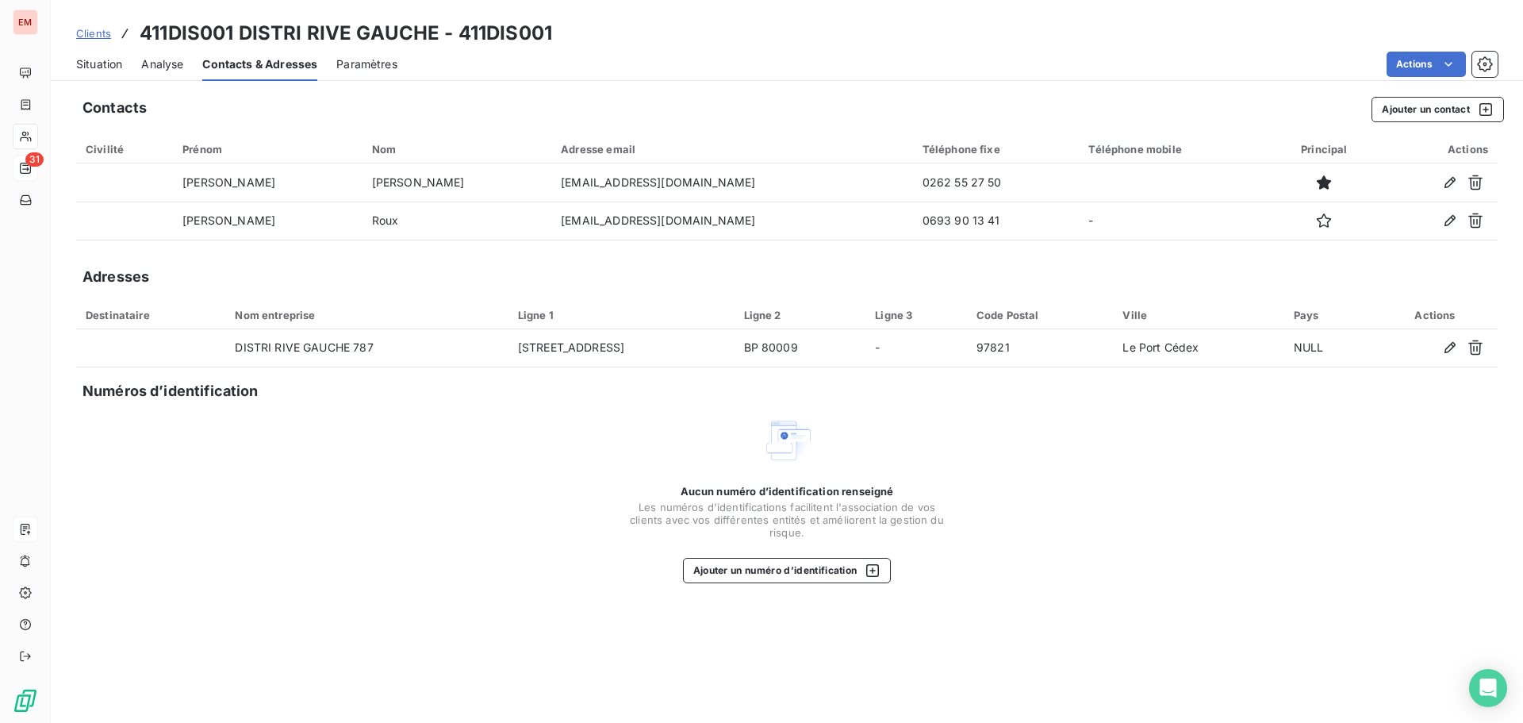
click at [148, 71] on span "Analyse" at bounding box center [162, 64] width 42 height 16
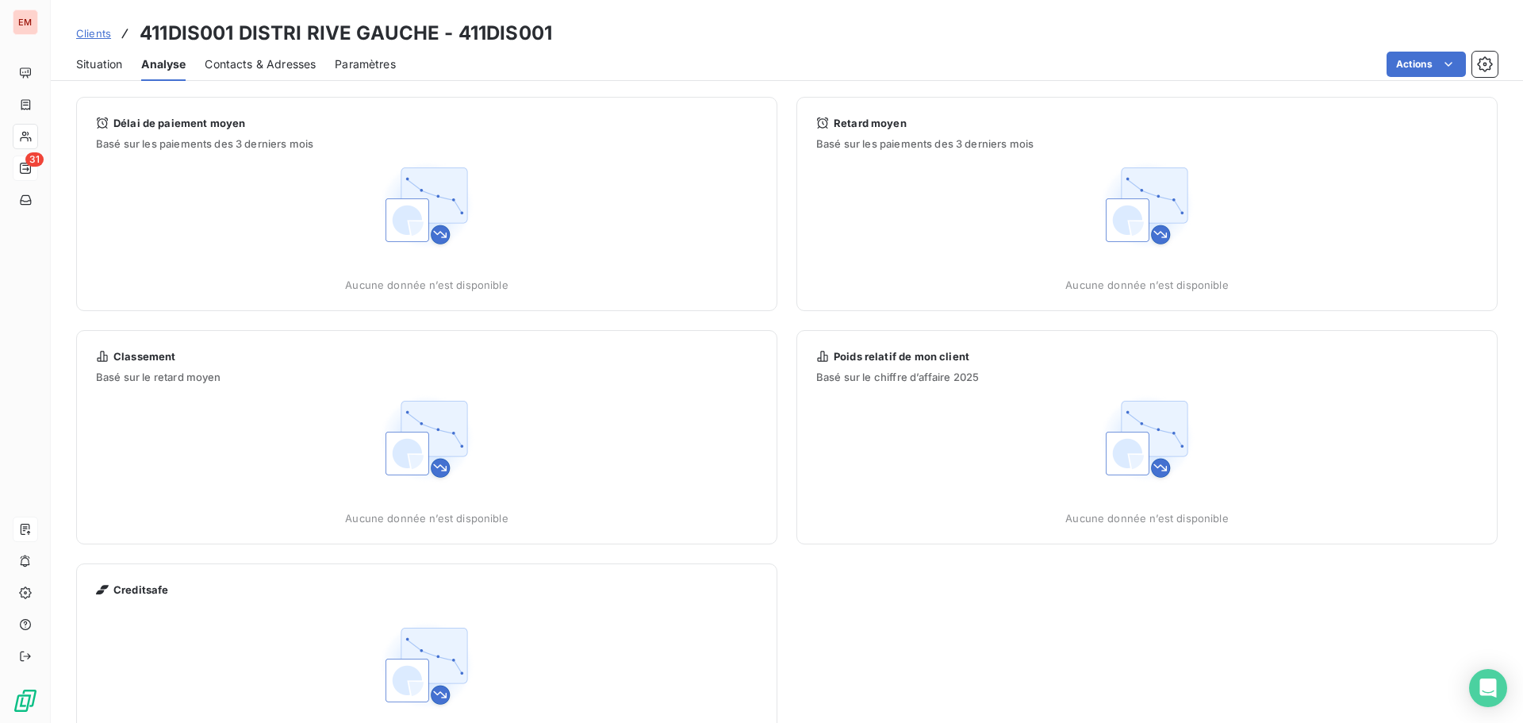
click at [94, 65] on span "Situation" at bounding box center [99, 64] width 46 height 16
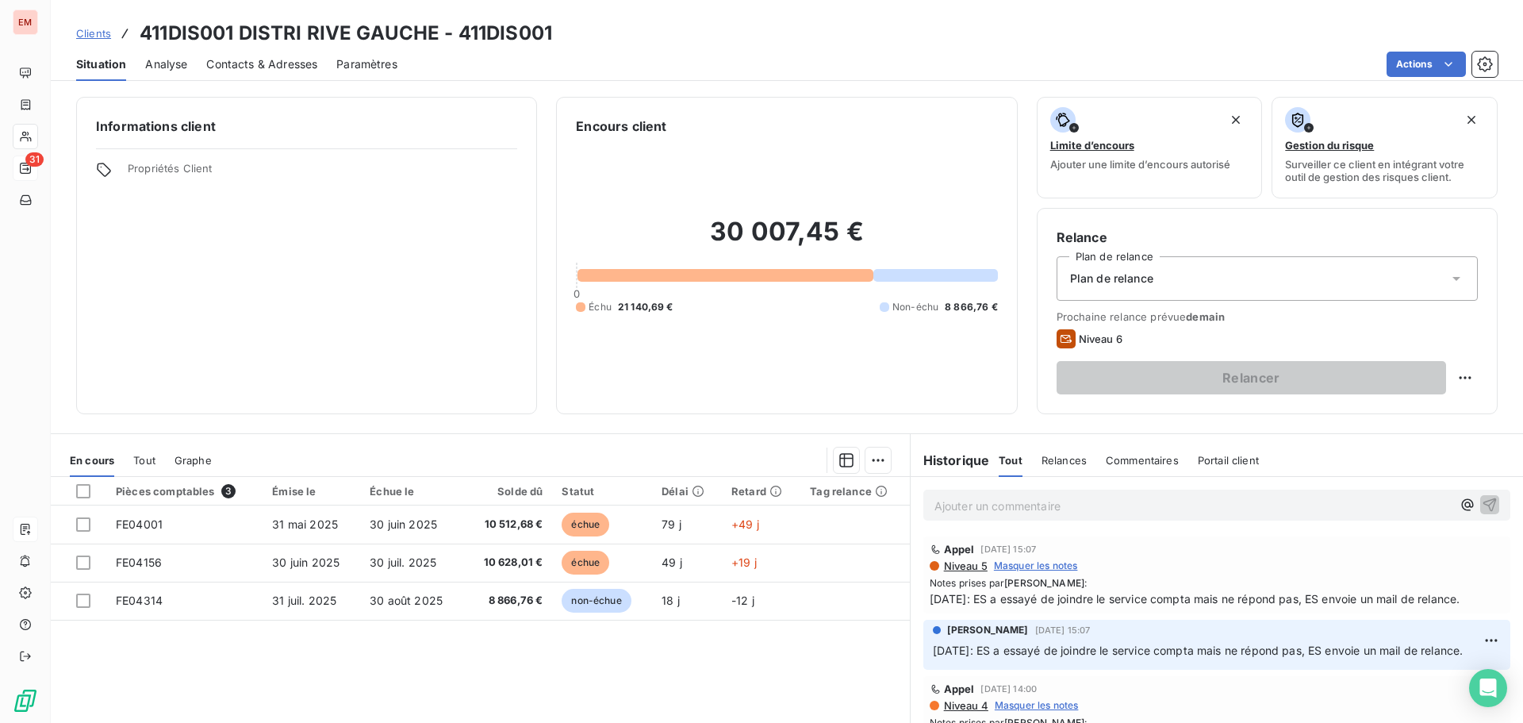
click at [1158, 517] on div "Ajouter un commentaire ﻿" at bounding box center [1217, 505] width 587 height 31
click at [1151, 509] on p "Ajouter un commentaire ﻿" at bounding box center [1193, 506] width 517 height 20
click at [224, 66] on span "Contacts & Adresses" at bounding box center [261, 64] width 111 height 16
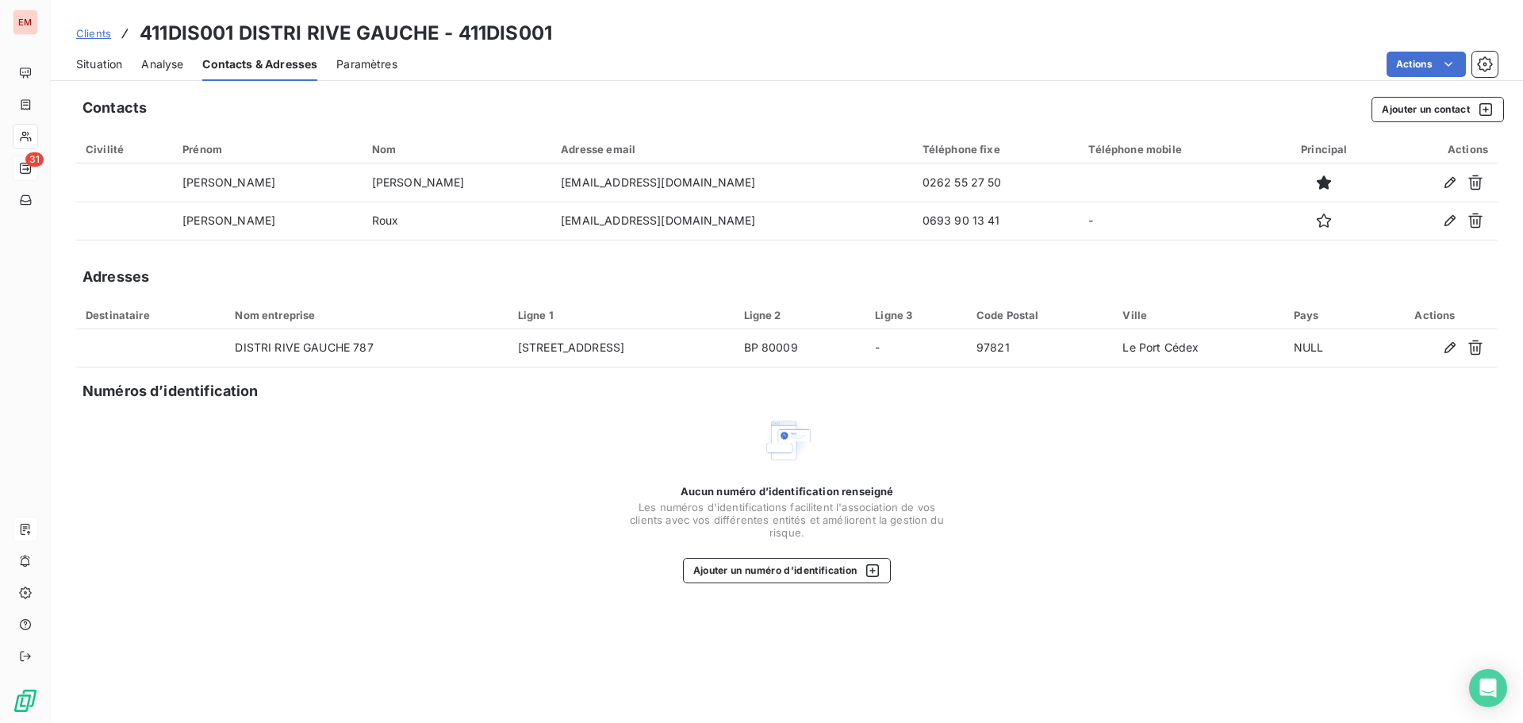
click at [158, 71] on div "Analyse" at bounding box center [162, 64] width 42 height 33
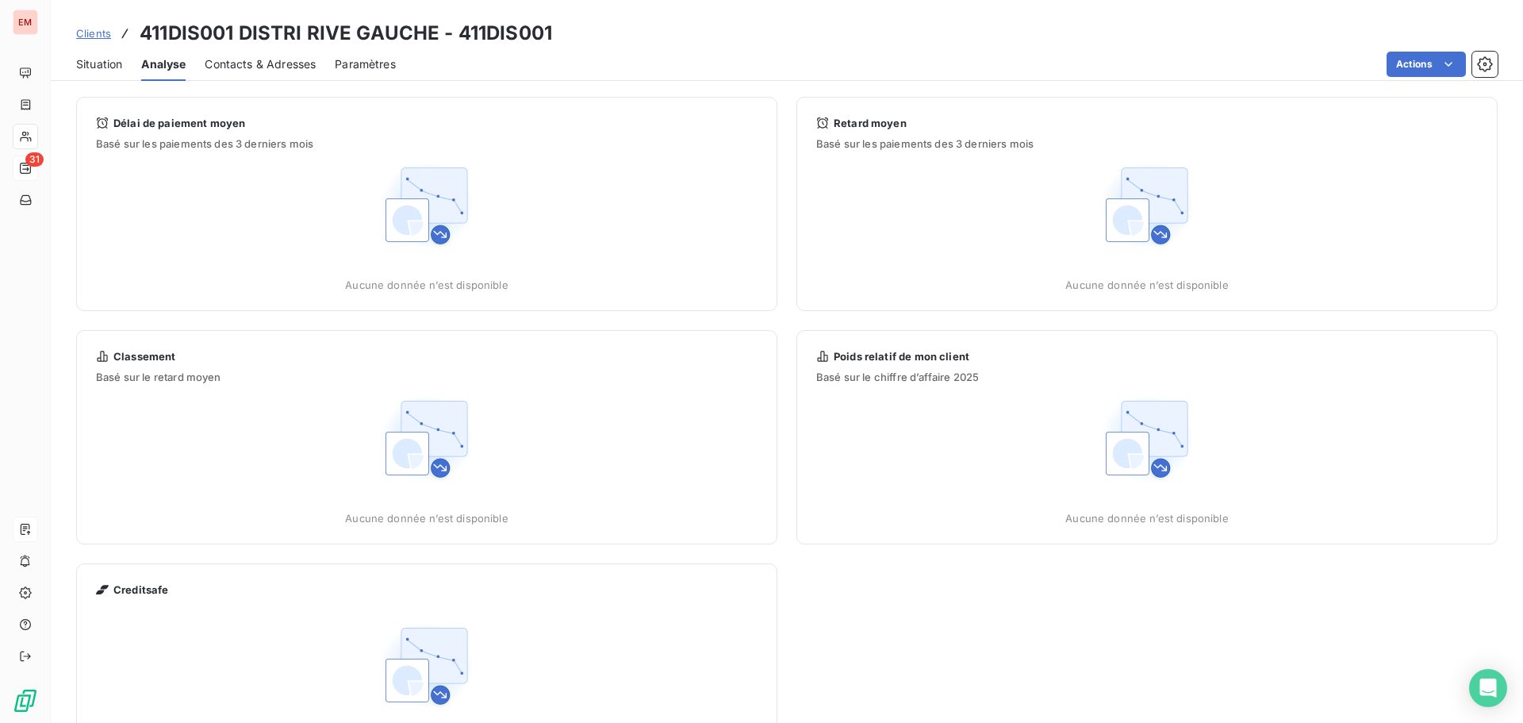
click at [110, 67] on span "Situation" at bounding box center [99, 64] width 46 height 16
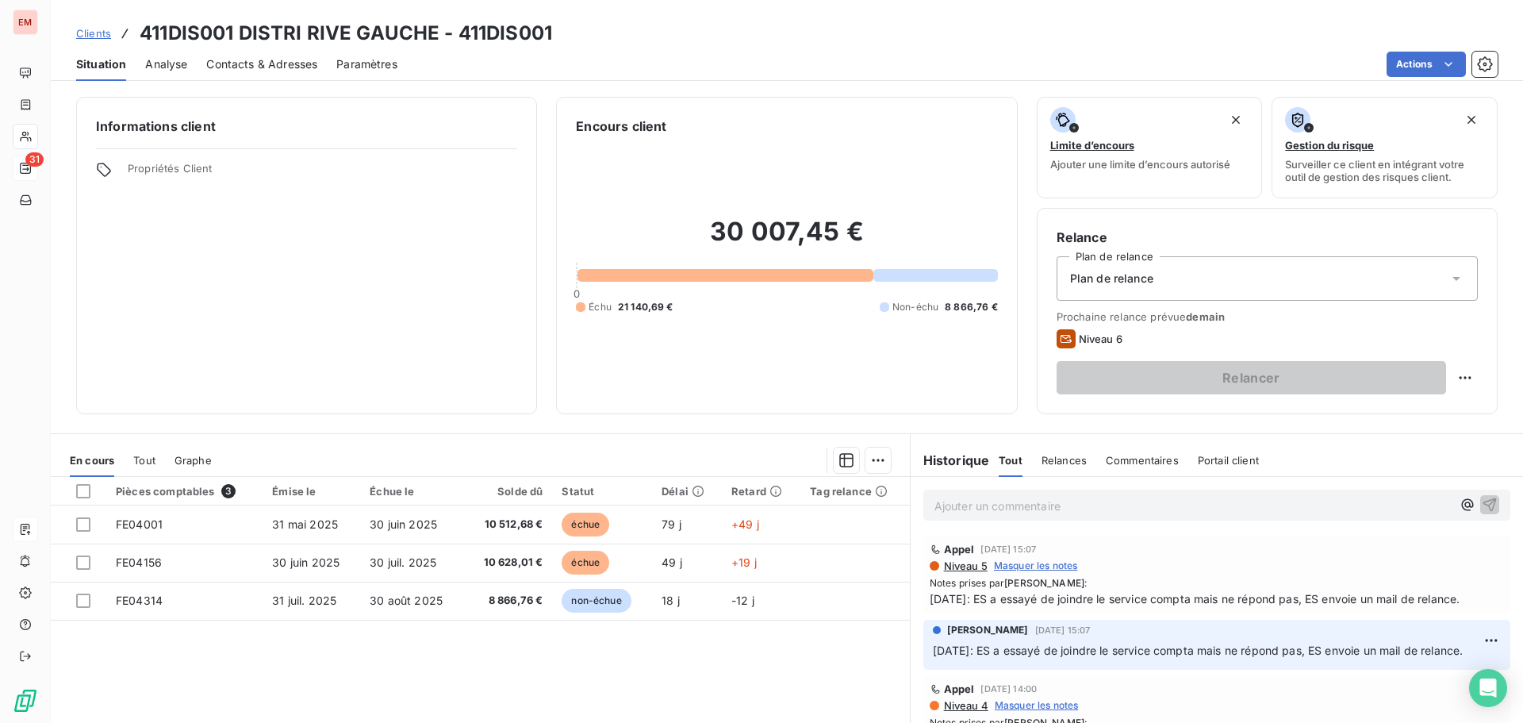
click at [1108, 492] on div "Ajouter un commentaire ﻿" at bounding box center [1217, 505] width 587 height 31
click at [1109, 496] on div "Ajouter un commentaire ﻿" at bounding box center [1217, 505] width 587 height 31
click at [1108, 500] on p "Ajouter un commentaire ﻿" at bounding box center [1193, 506] width 517 height 20
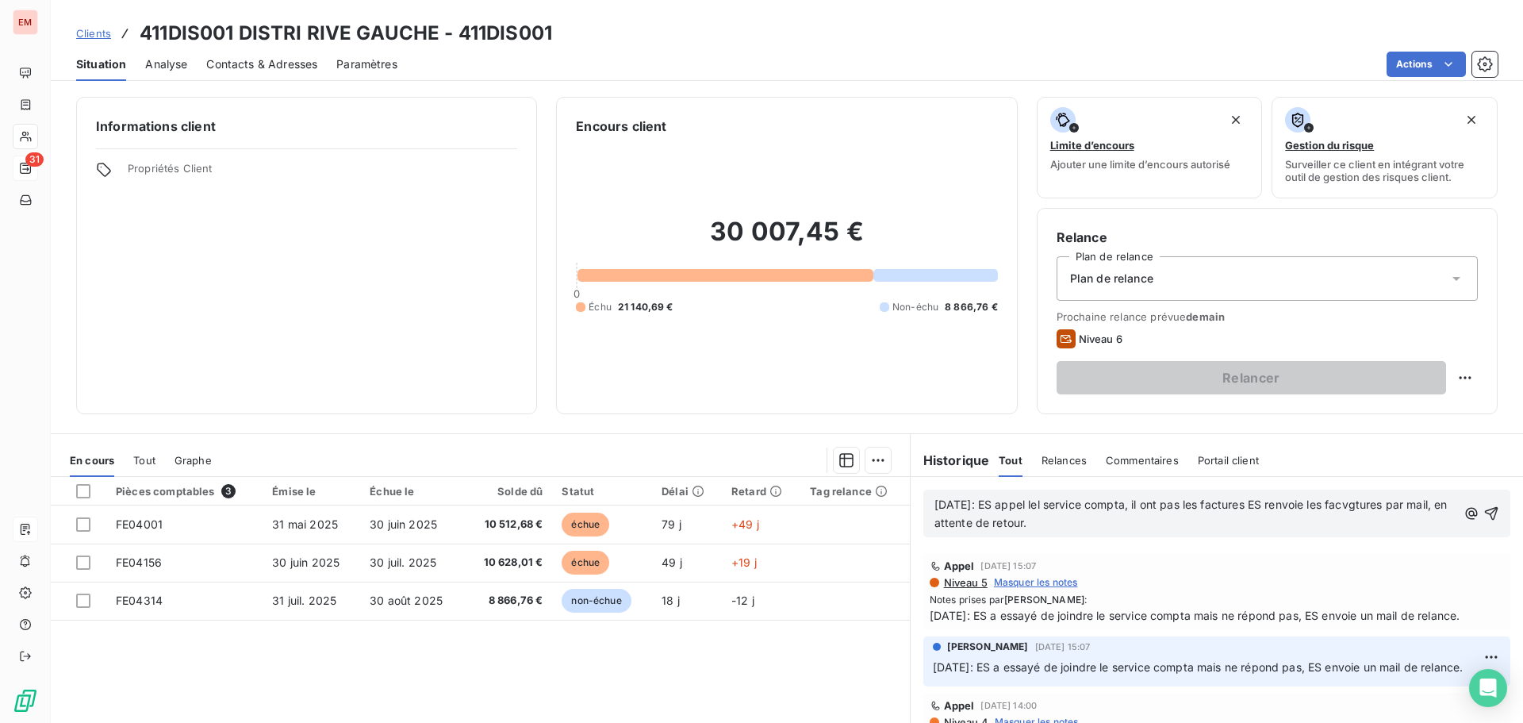
click at [1066, 508] on span "18/08/2025: ES appel lel service compta, il ont pas les factures ES renvoie les…" at bounding box center [1193, 513] width 517 height 32
click at [1059, 505] on span "18/08/2025: ES appel lel service compta, il ont pas les factures ES renvoie les…" at bounding box center [1193, 513] width 517 height 32
click at [1379, 502] on span "18/08/2025: ES appel le service compta, il ont pas les factures ES renvoie les …" at bounding box center [1192, 513] width 514 height 32
click at [1093, 532] on p "18/08/2025: ES appel le service compta, il ont pas les factures ES renvoie les …" at bounding box center [1196, 514] width 522 height 36
click at [1484, 509] on icon "button" at bounding box center [1490, 513] width 13 height 13
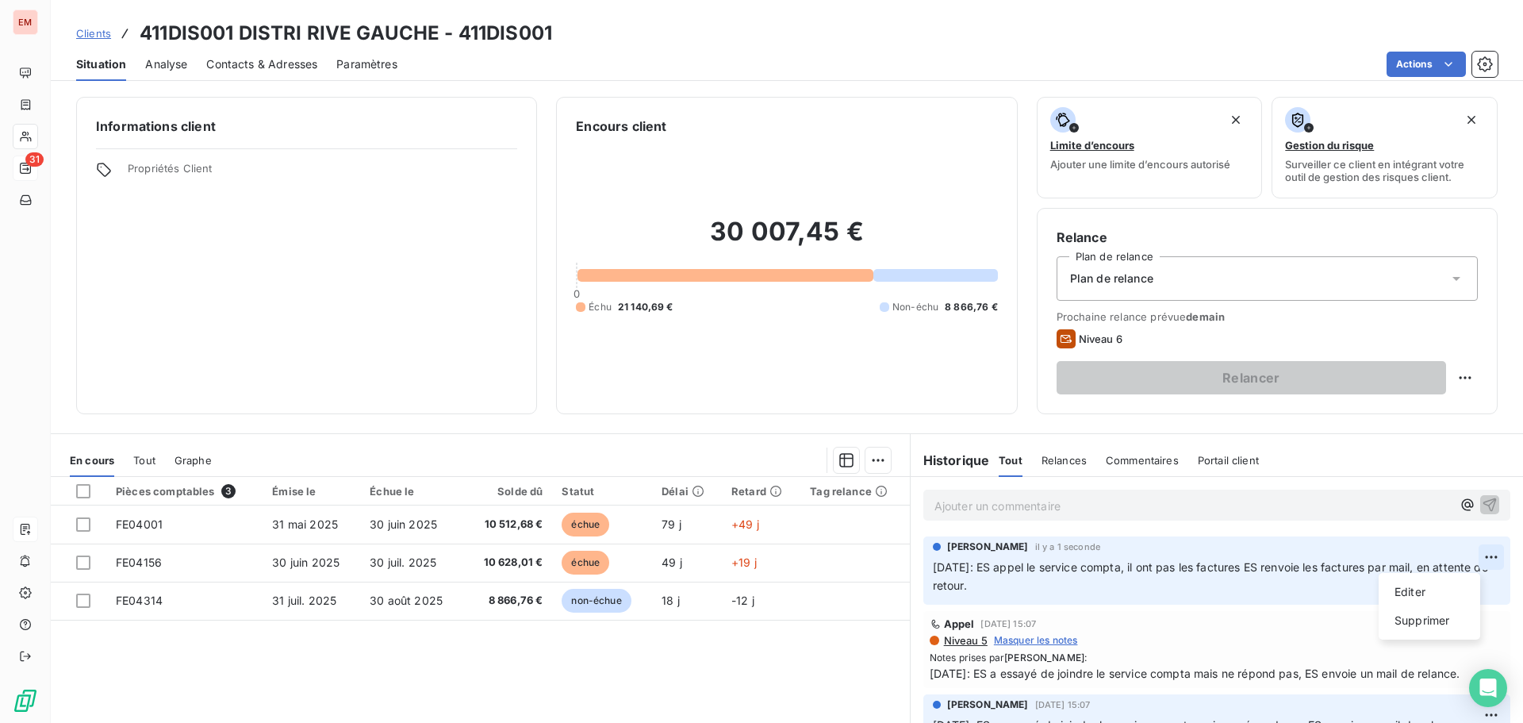
click at [1466, 558] on html "EM 31 Clients 411DIS001 DISTRI RIVE GAUCHE - 411DIS001 Situation Analyse Contac…" at bounding box center [761, 361] width 1523 height 723
click at [1401, 595] on div "Editer" at bounding box center [1429, 591] width 89 height 25
click at [1150, 567] on span "18/08/2025: ES appel le service compta, il ont pas les factures ES renvoie les …" at bounding box center [1204, 576] width 542 height 32
click at [1155, 588] on p "18/08/2025: ES appel le service compta, ils ont pas les factures ES renvoie les…" at bounding box center [1206, 577] width 547 height 36
click at [1484, 579] on icon "button" at bounding box center [1492, 576] width 16 height 16
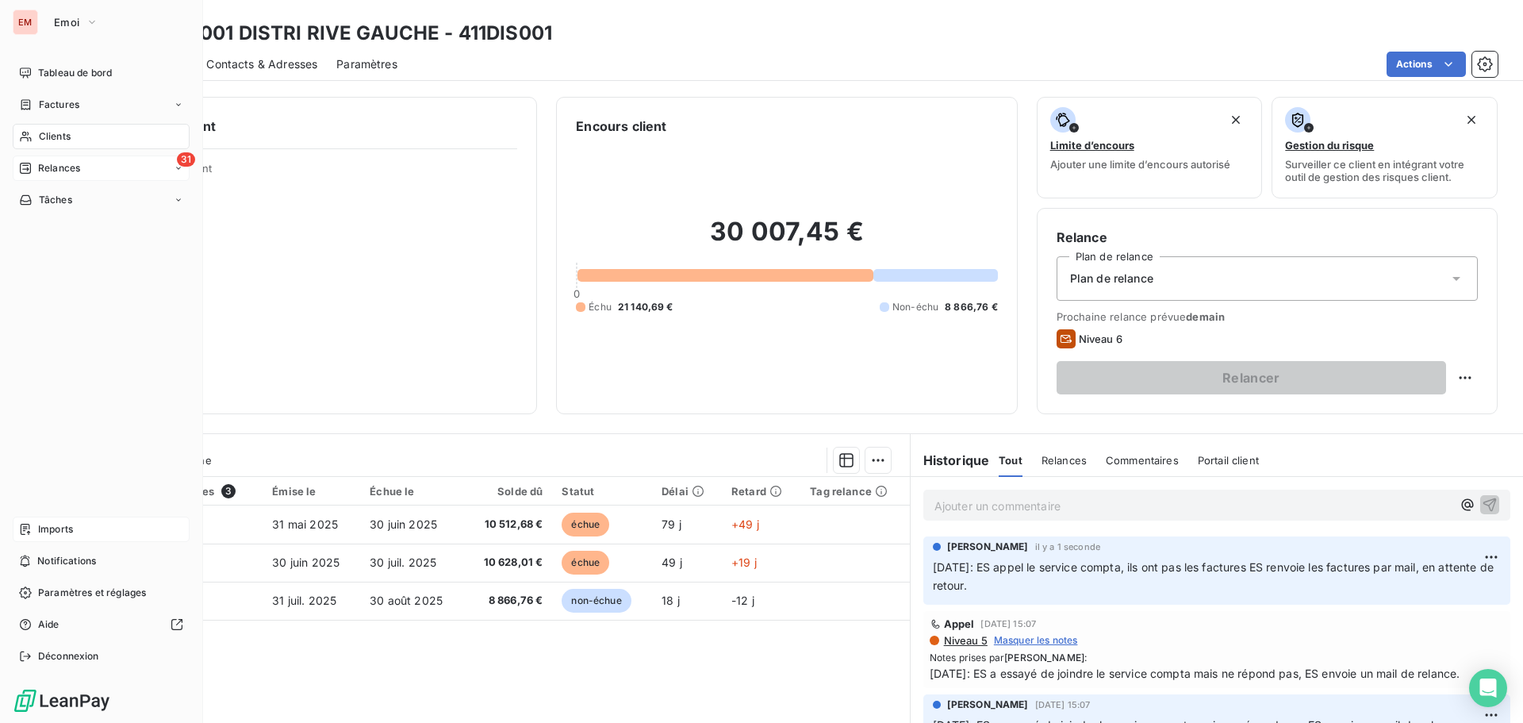
click at [59, 167] on span "Relances" at bounding box center [59, 168] width 42 height 14
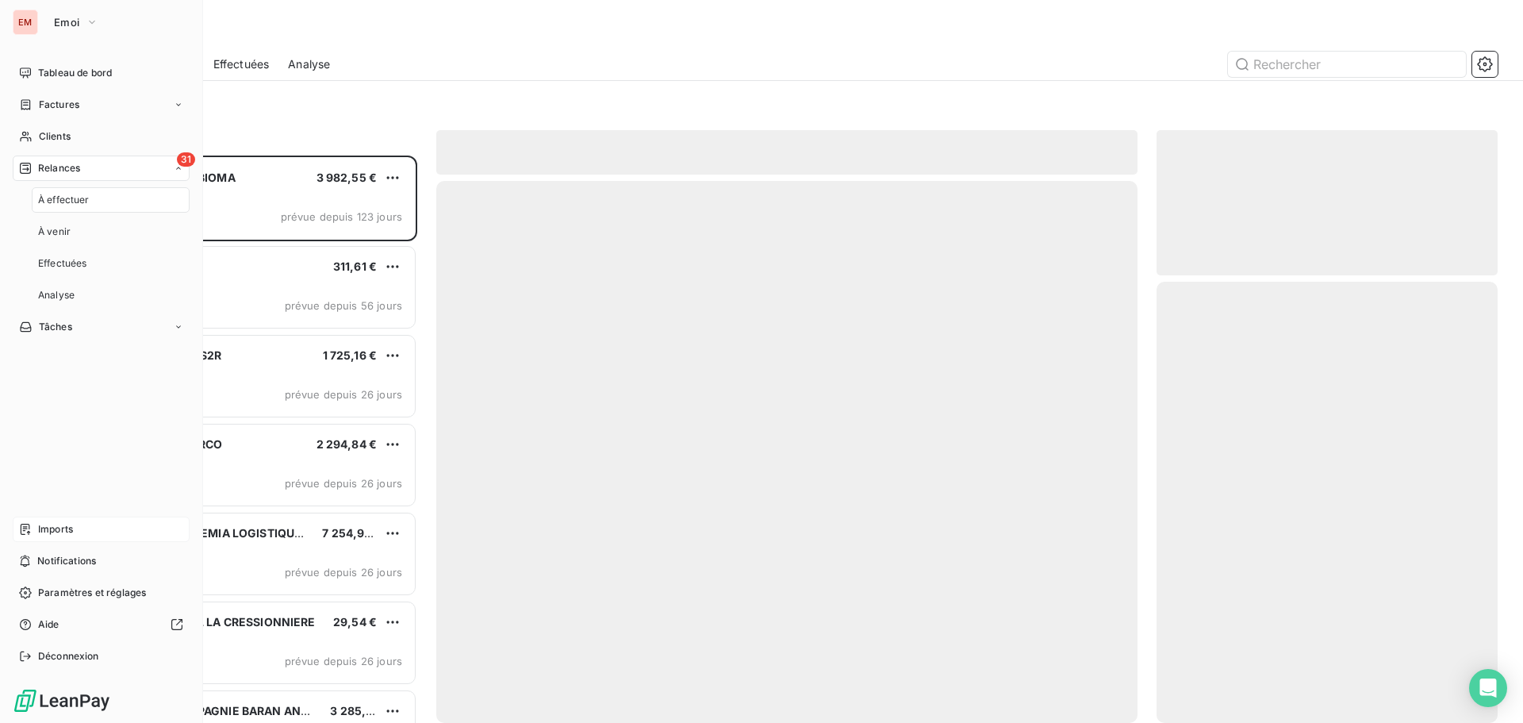
scroll to position [555, 329]
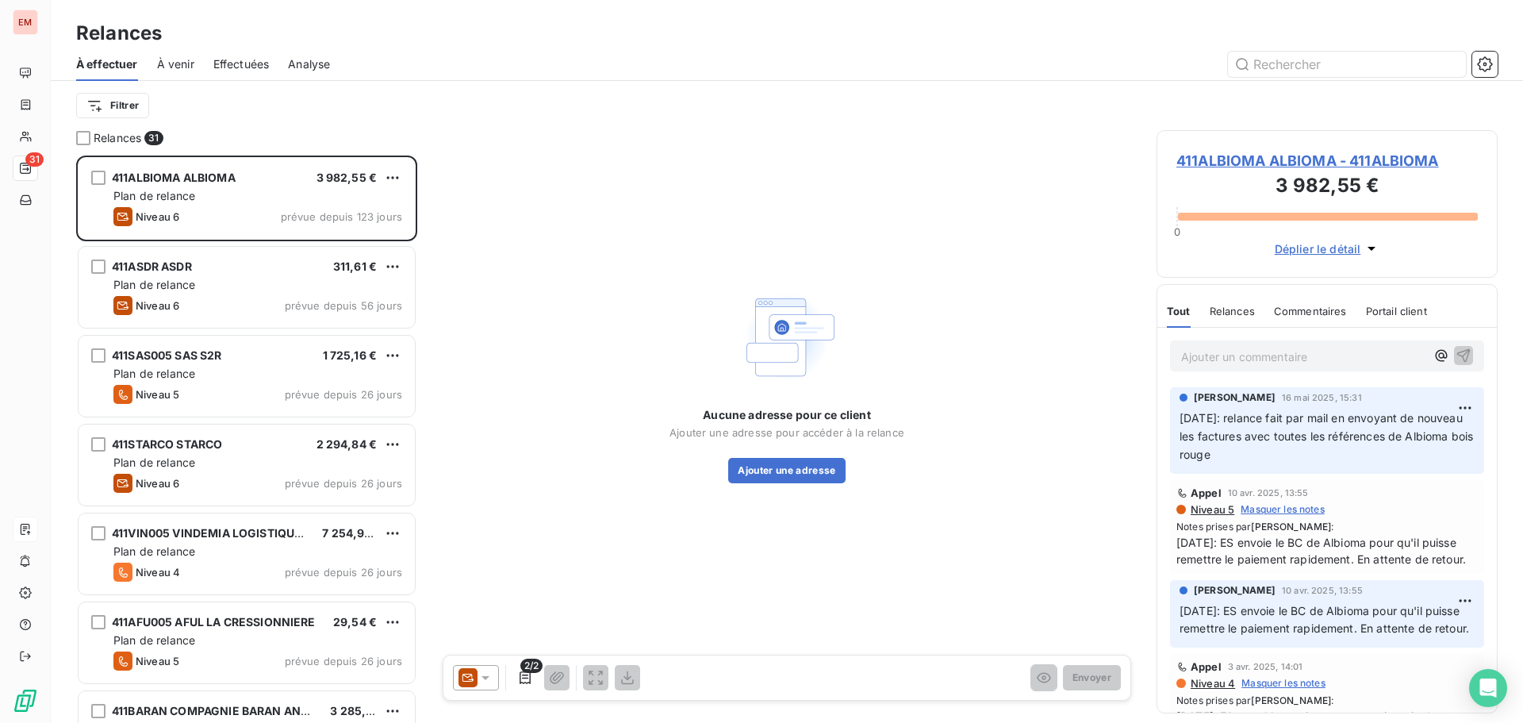
click at [244, 59] on span "Effectuées" at bounding box center [241, 64] width 56 height 16
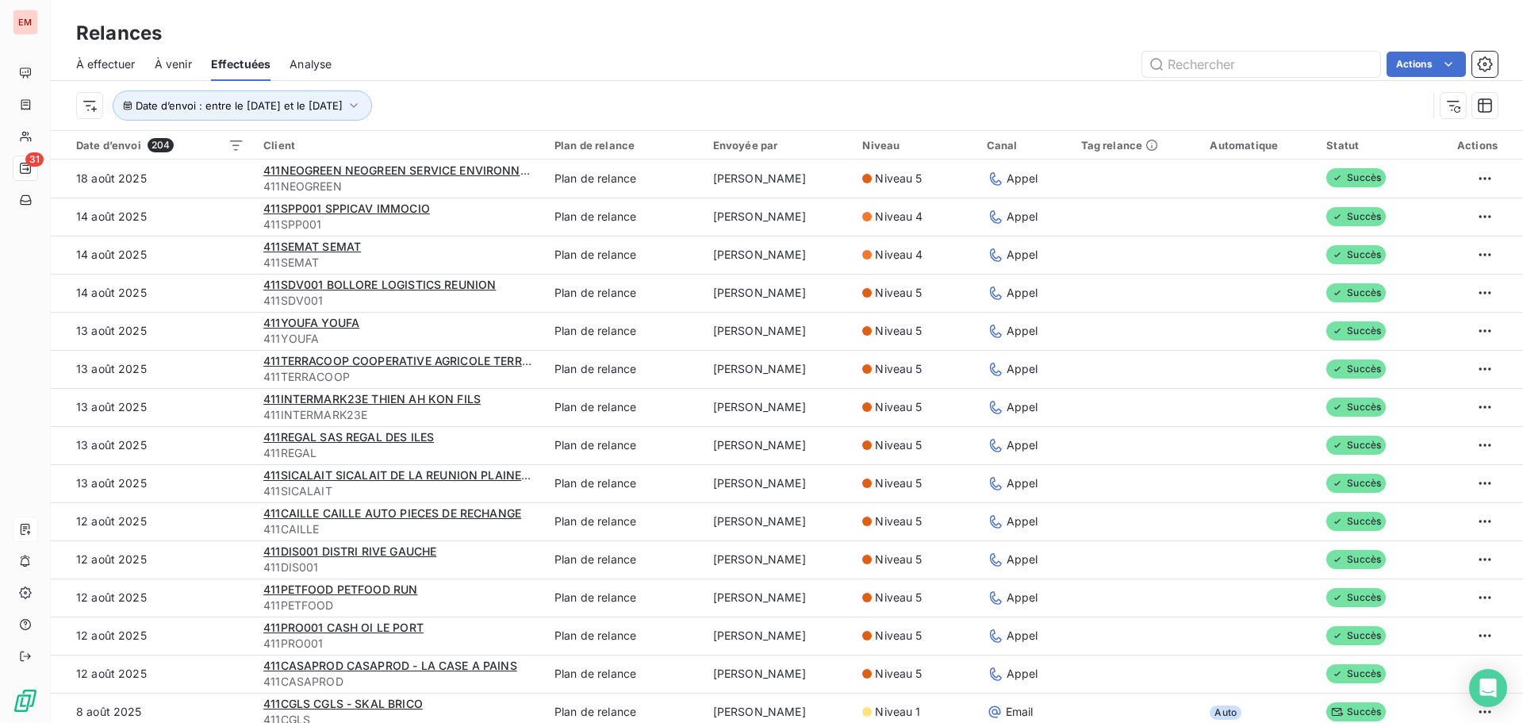
click at [99, 67] on span "À effectuer" at bounding box center [106, 64] width 60 height 16
